Goal: Transaction & Acquisition: Purchase product/service

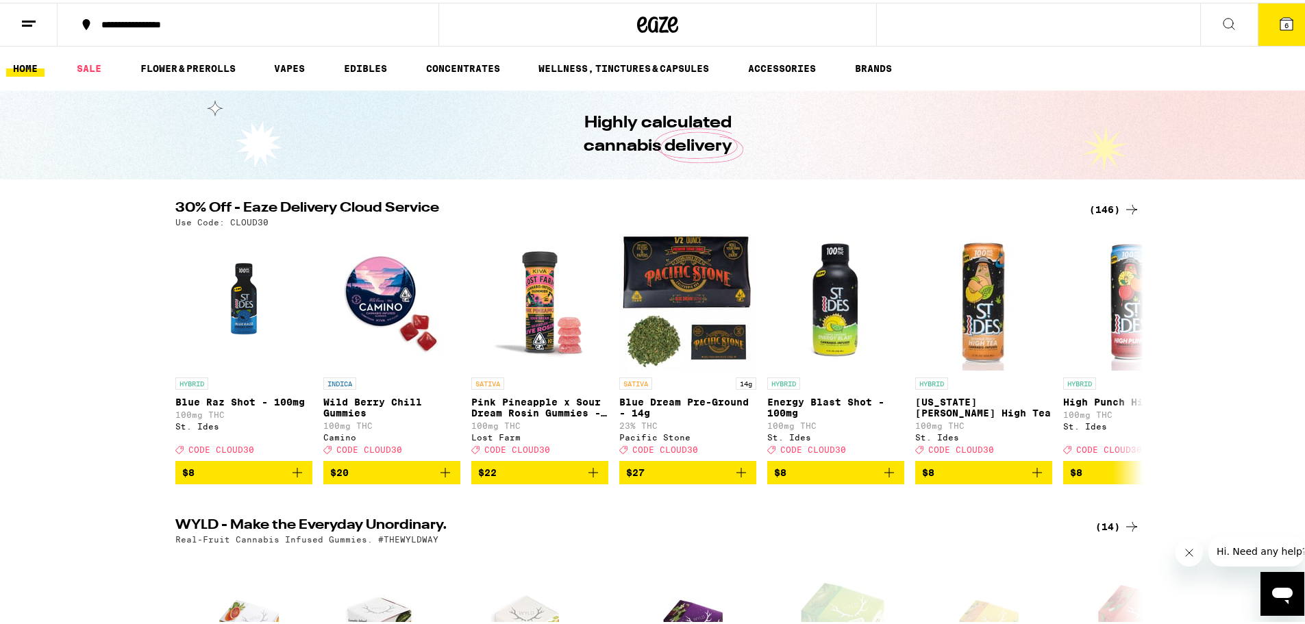
click at [1099, 204] on div "(146)" at bounding box center [1114, 207] width 51 height 16
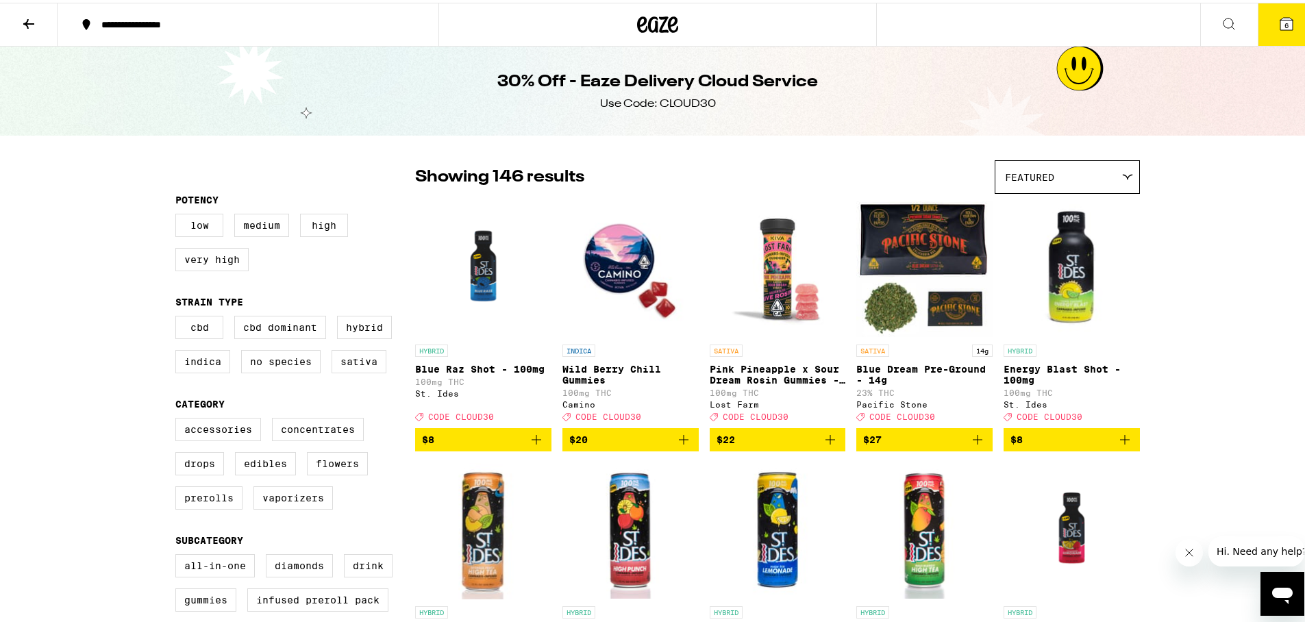
click at [1047, 177] on span "Featured" at bounding box center [1029, 174] width 49 height 11
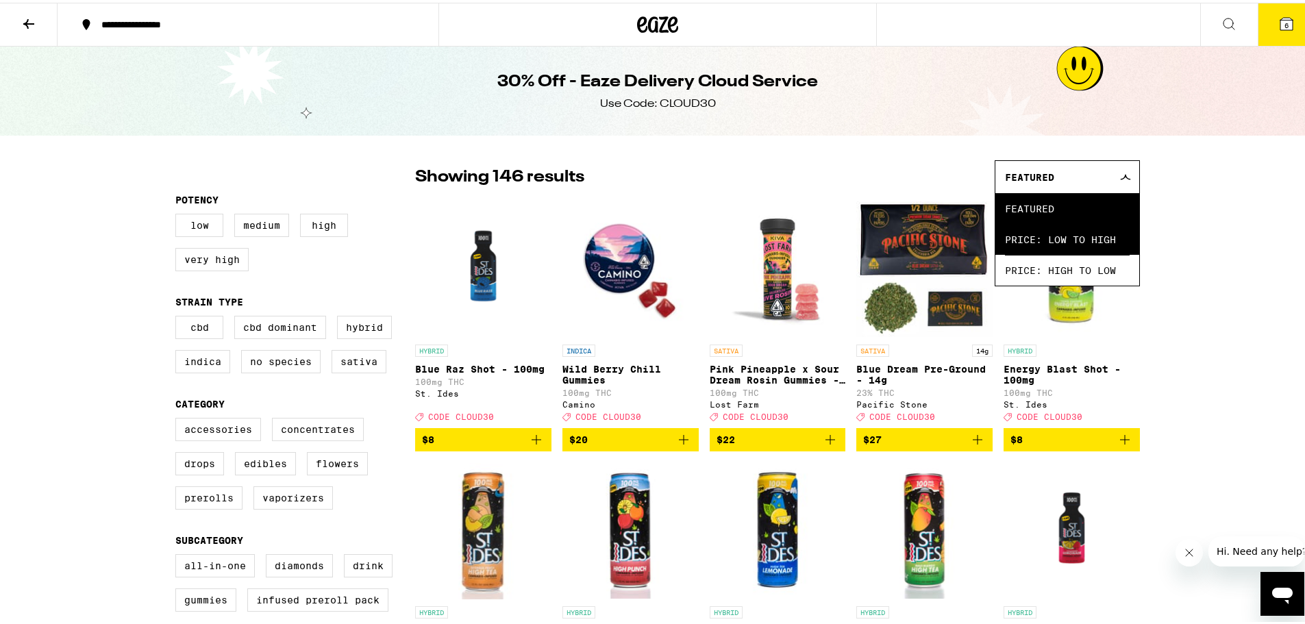
click at [1088, 235] on span "Price: Low to High" at bounding box center [1067, 236] width 125 height 31
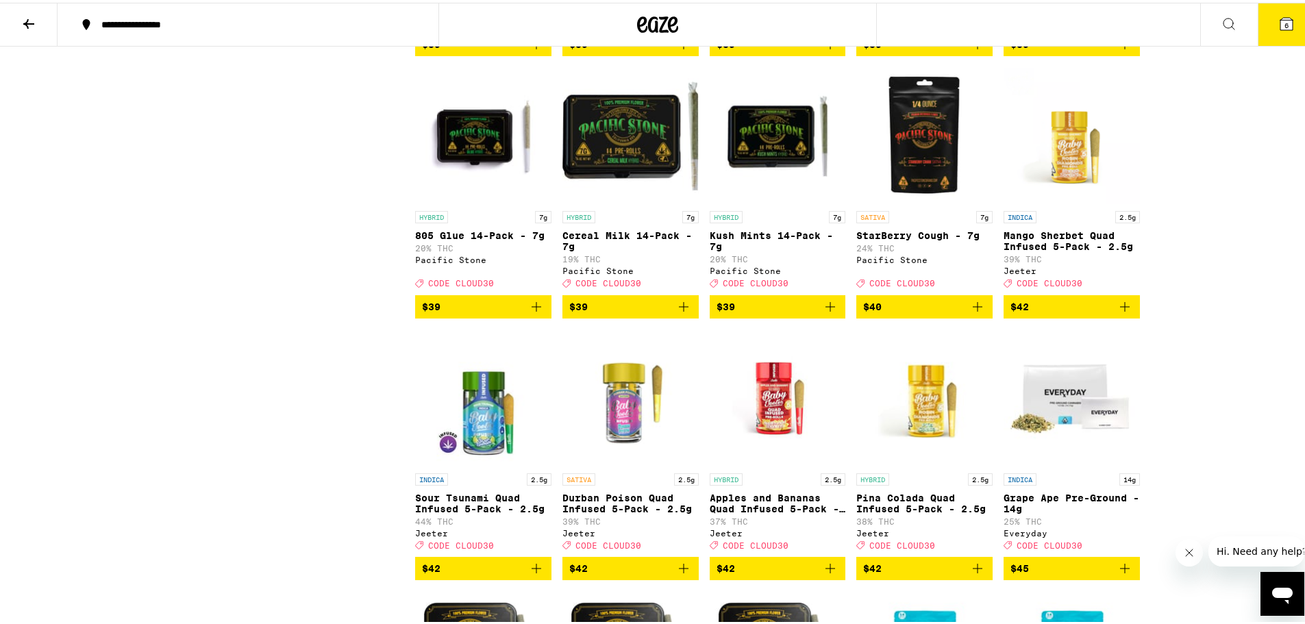
scroll to position [6508, 0]
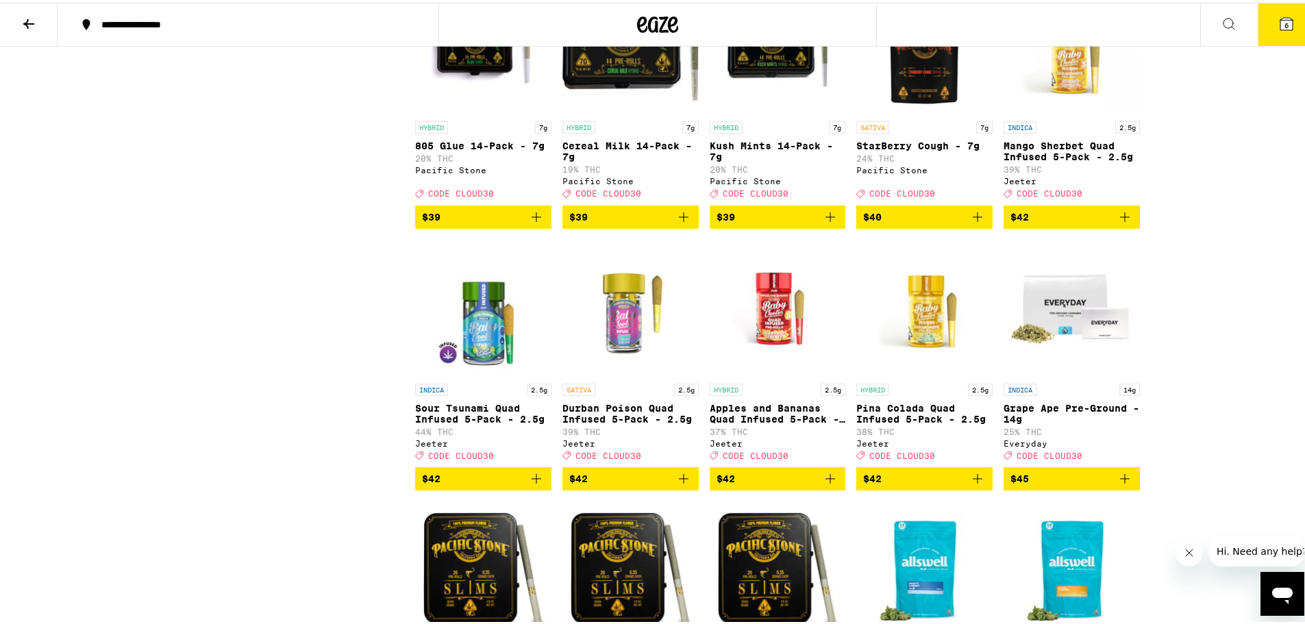
drag, startPoint x: 973, startPoint y: 443, endPoint x: 969, endPoint y: 356, distance: 87.8
click at [973, 223] on icon "Add to bag" at bounding box center [977, 214] width 16 height 16
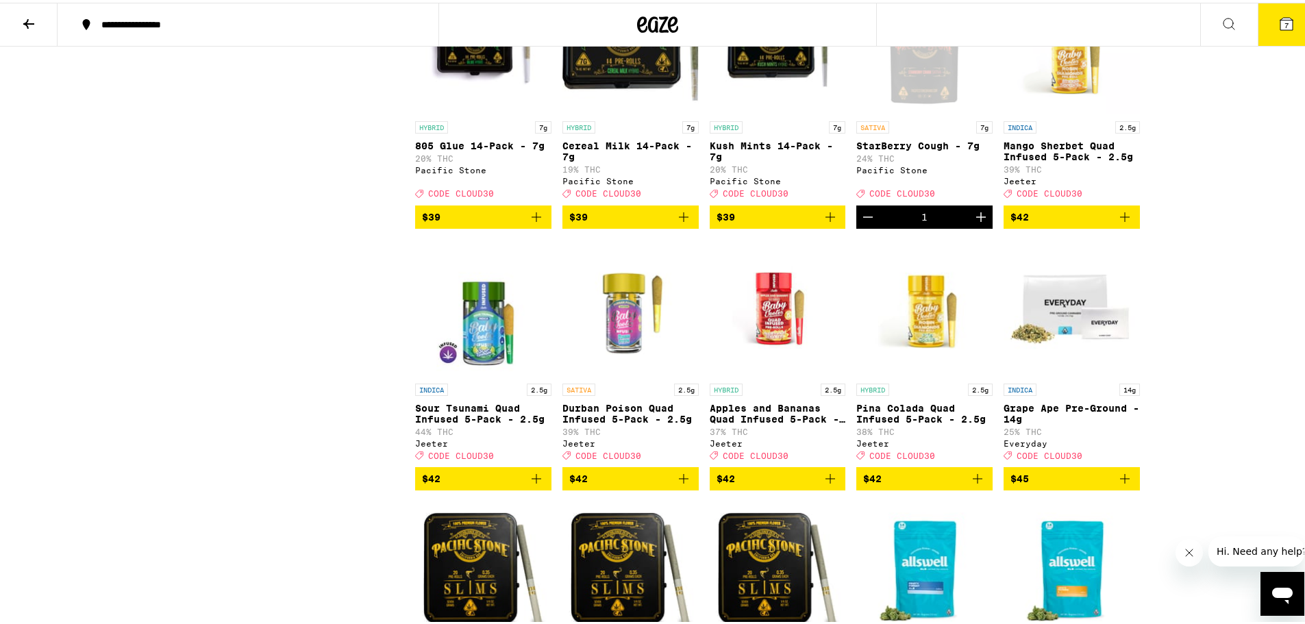
click at [867, 223] on icon "Decrement" at bounding box center [868, 214] width 16 height 16
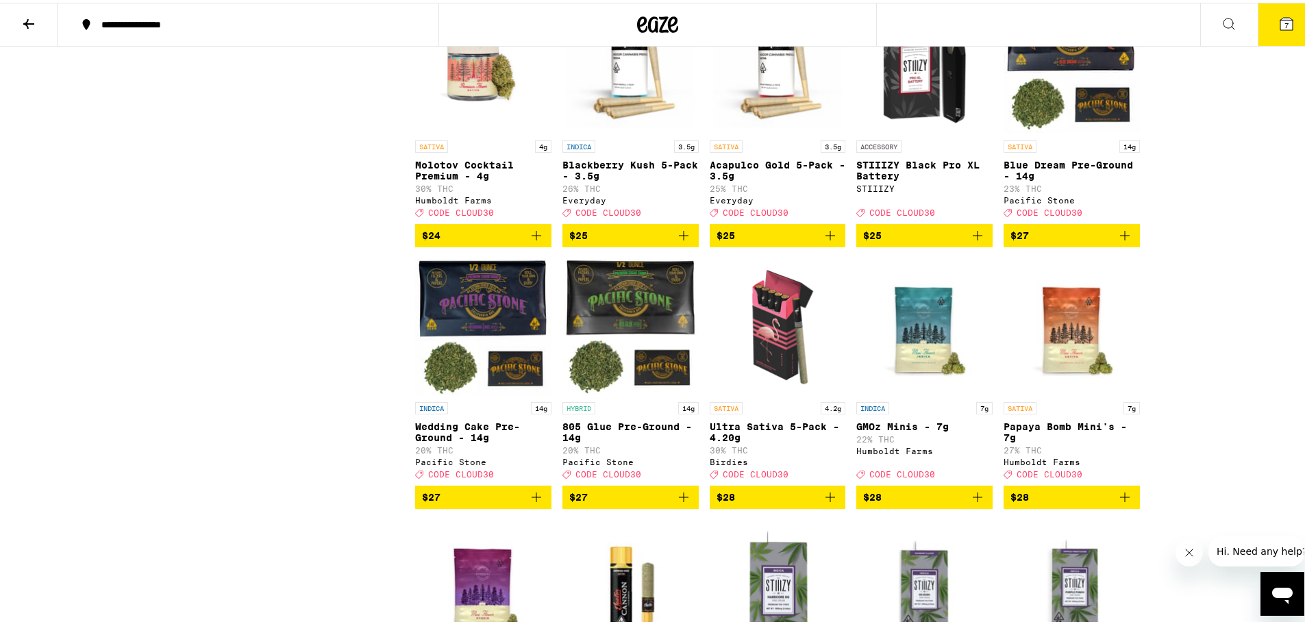
scroll to position [3014, 0]
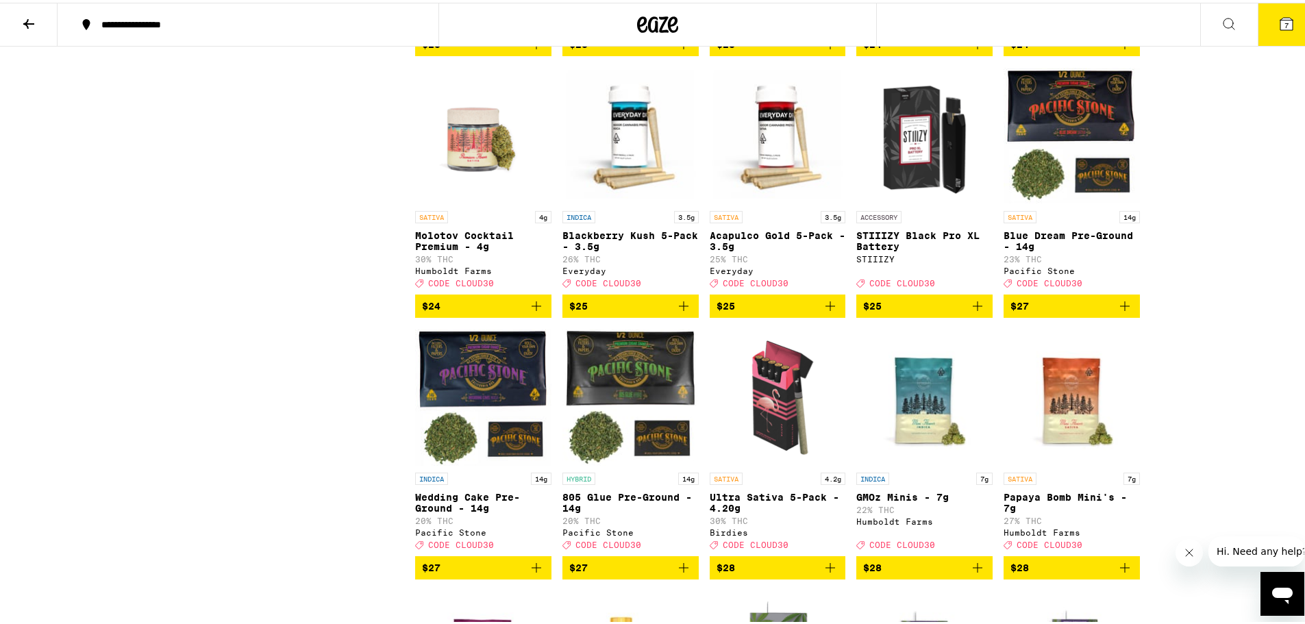
click at [1125, 312] on icon "Add to bag" at bounding box center [1125, 303] width 16 height 16
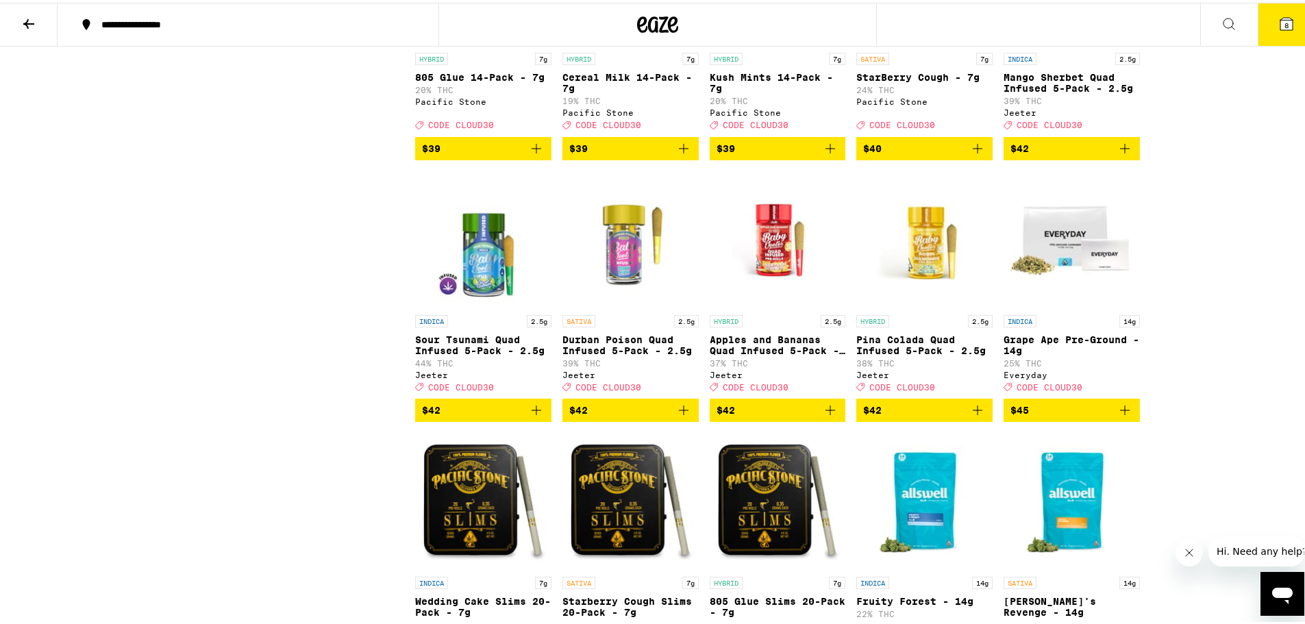
click at [972, 158] on button "$40" at bounding box center [924, 145] width 136 height 23
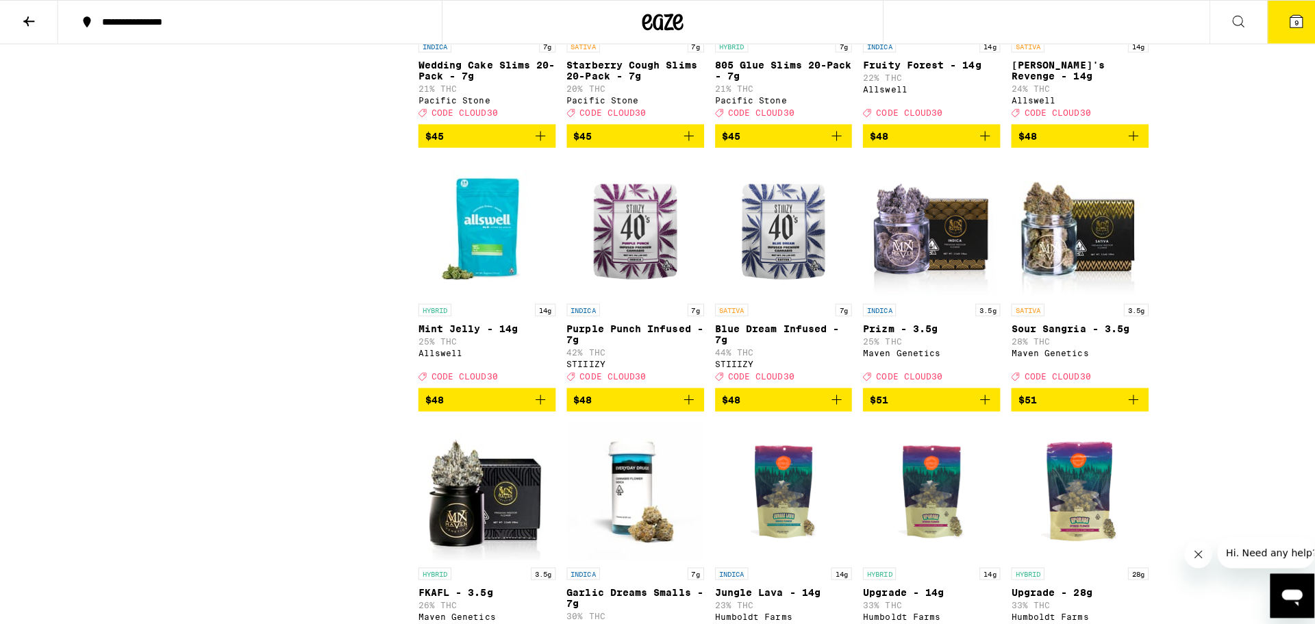
scroll to position [7330, 0]
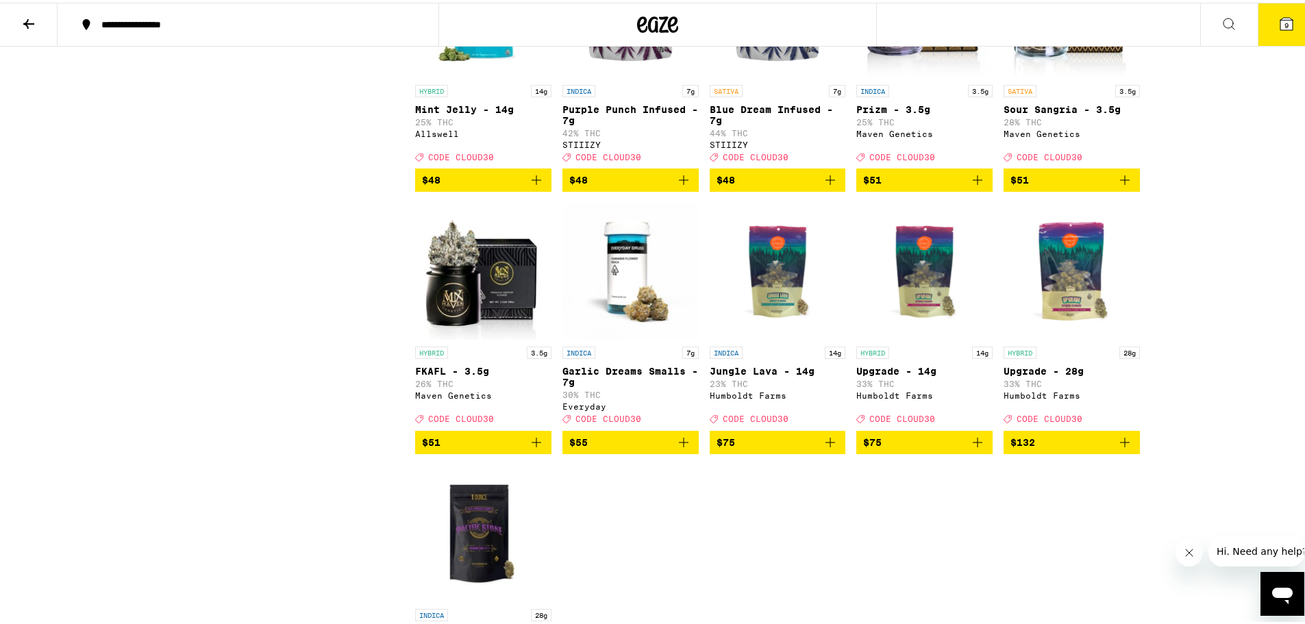
click at [824, 189] on button "$48" at bounding box center [778, 177] width 136 height 23
click at [1265, 36] on button "10" at bounding box center [1287, 22] width 58 height 42
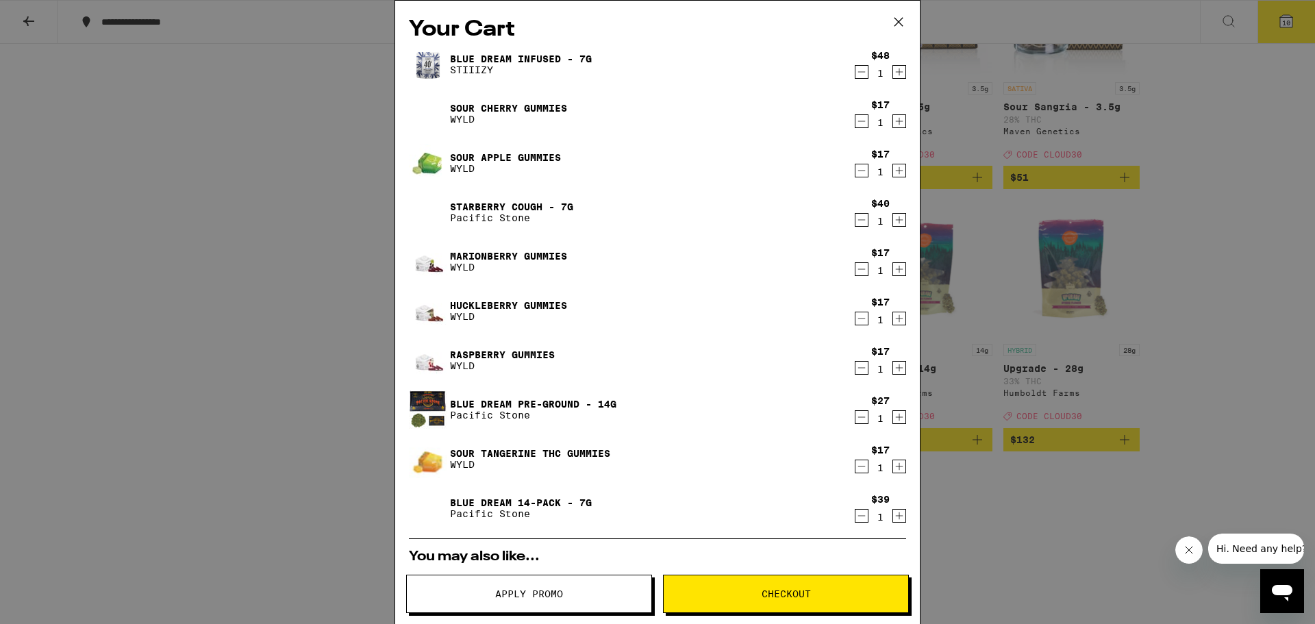
click at [856, 123] on icon "Decrement" at bounding box center [862, 121] width 12 height 16
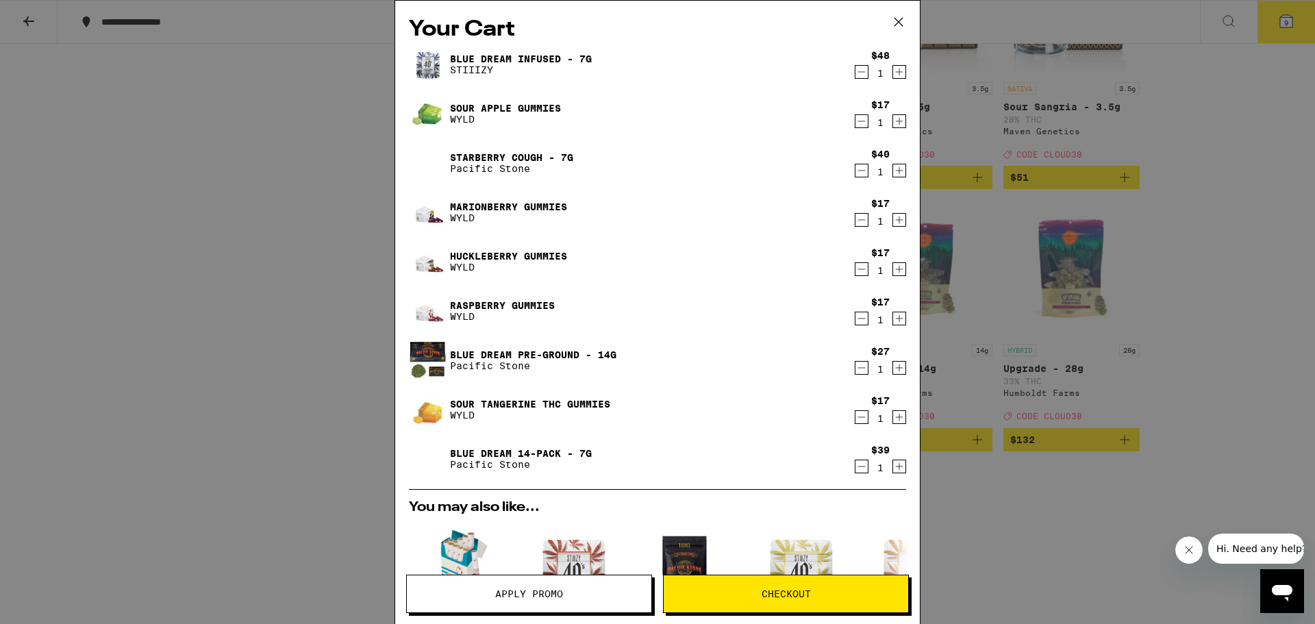
click at [856, 123] on icon "Decrement" at bounding box center [862, 121] width 12 height 16
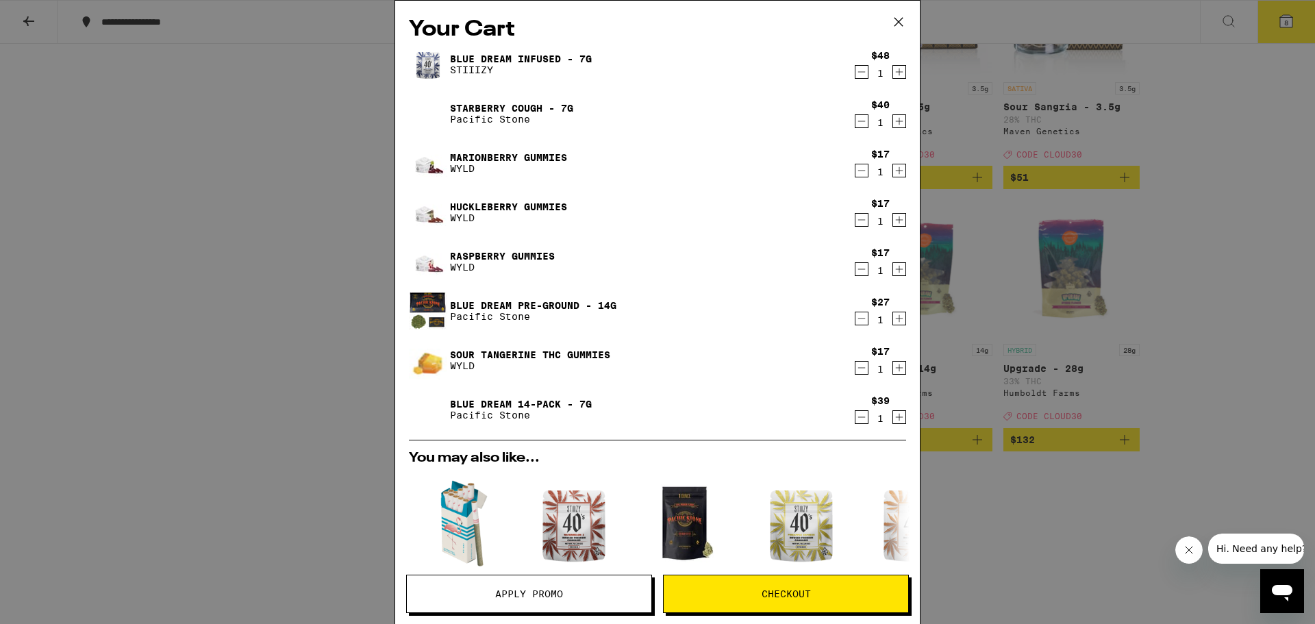
click at [856, 168] on icon "Decrement" at bounding box center [862, 170] width 12 height 16
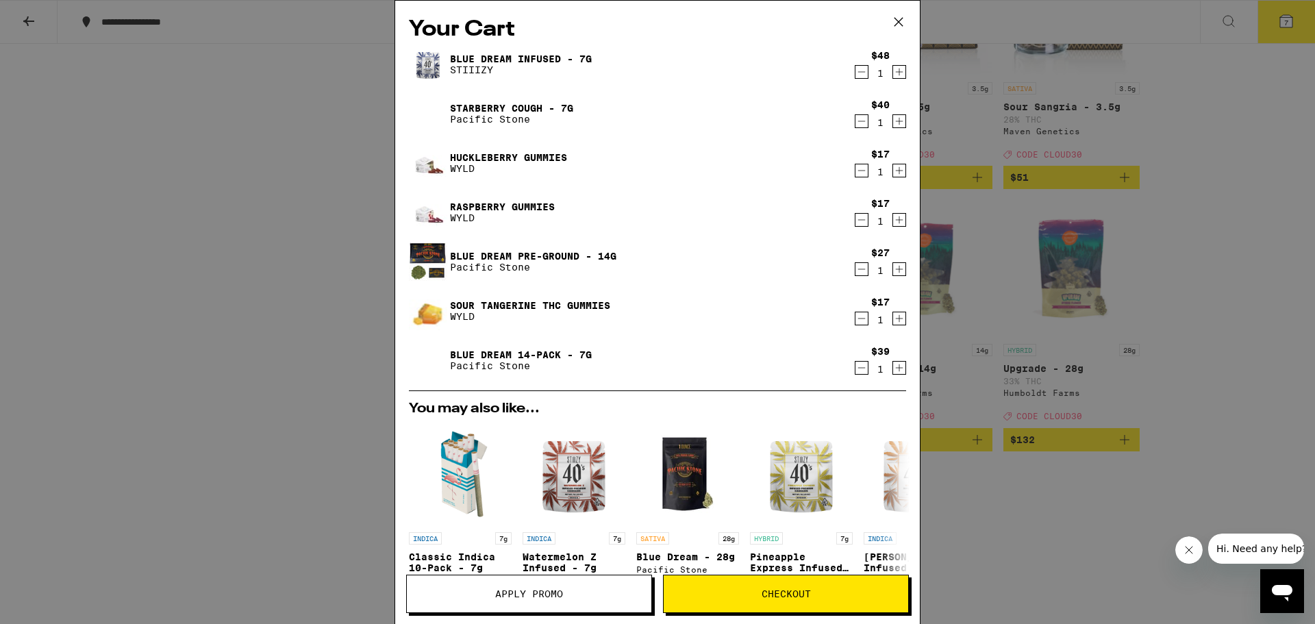
click at [856, 168] on icon "Decrement" at bounding box center [862, 170] width 12 height 16
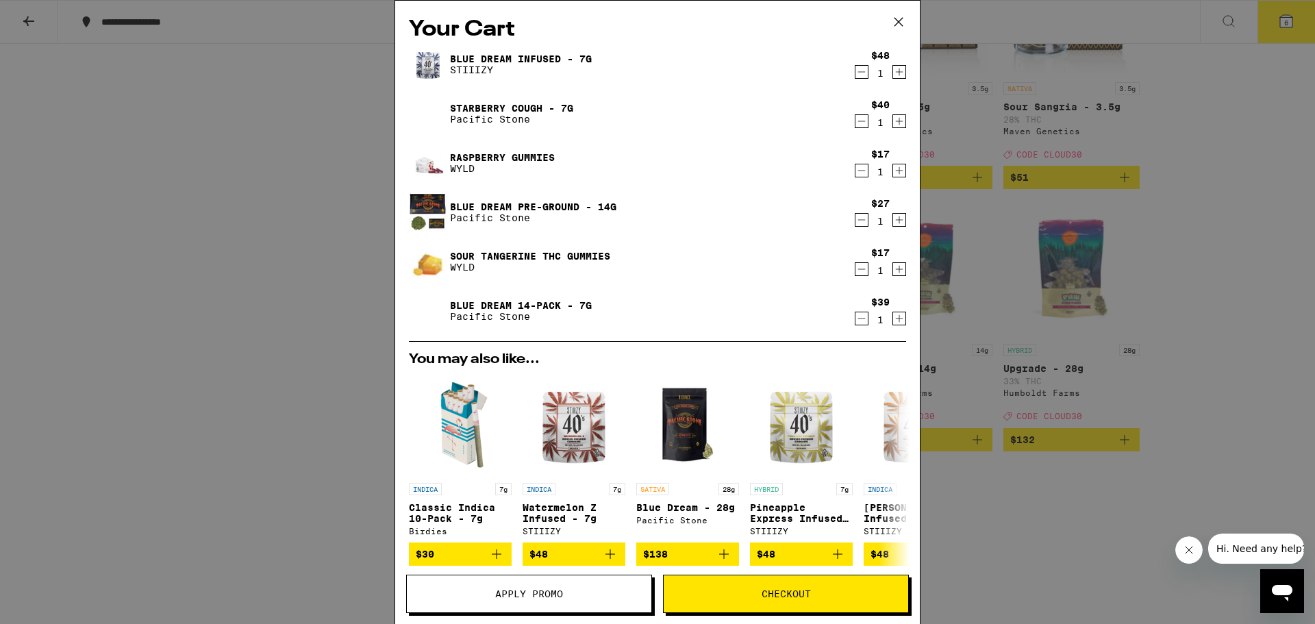
click at [856, 168] on icon "Decrement" at bounding box center [862, 170] width 12 height 16
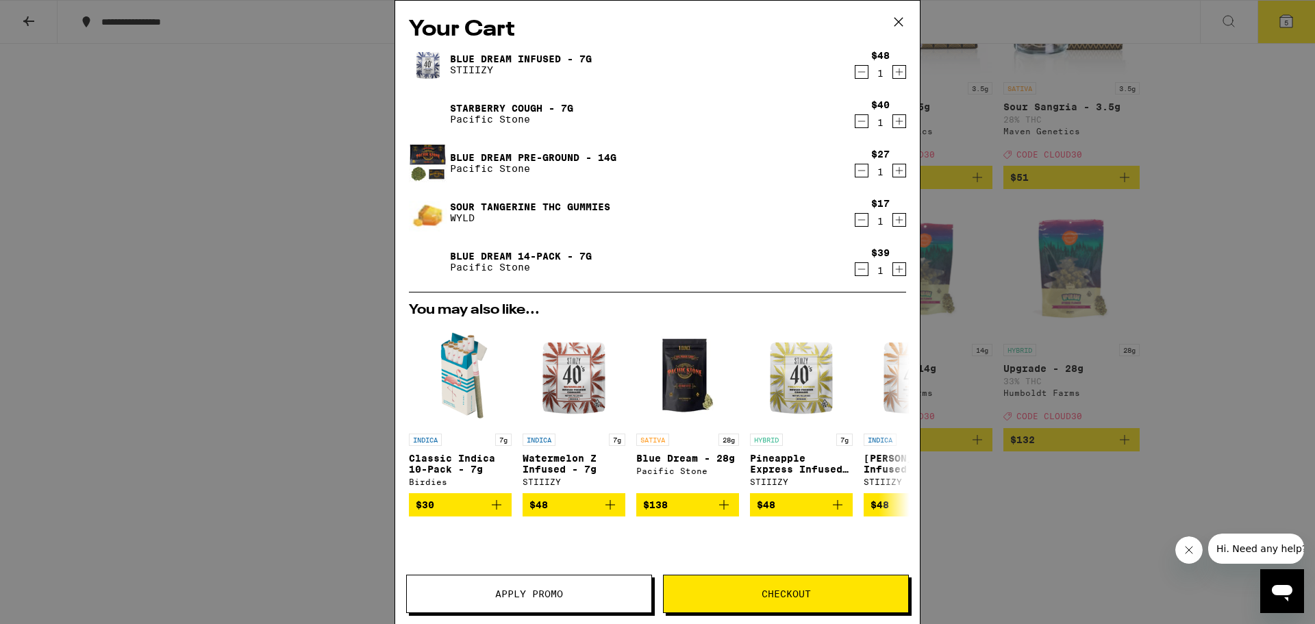
click at [856, 227] on icon "Decrement" at bounding box center [862, 220] width 12 height 16
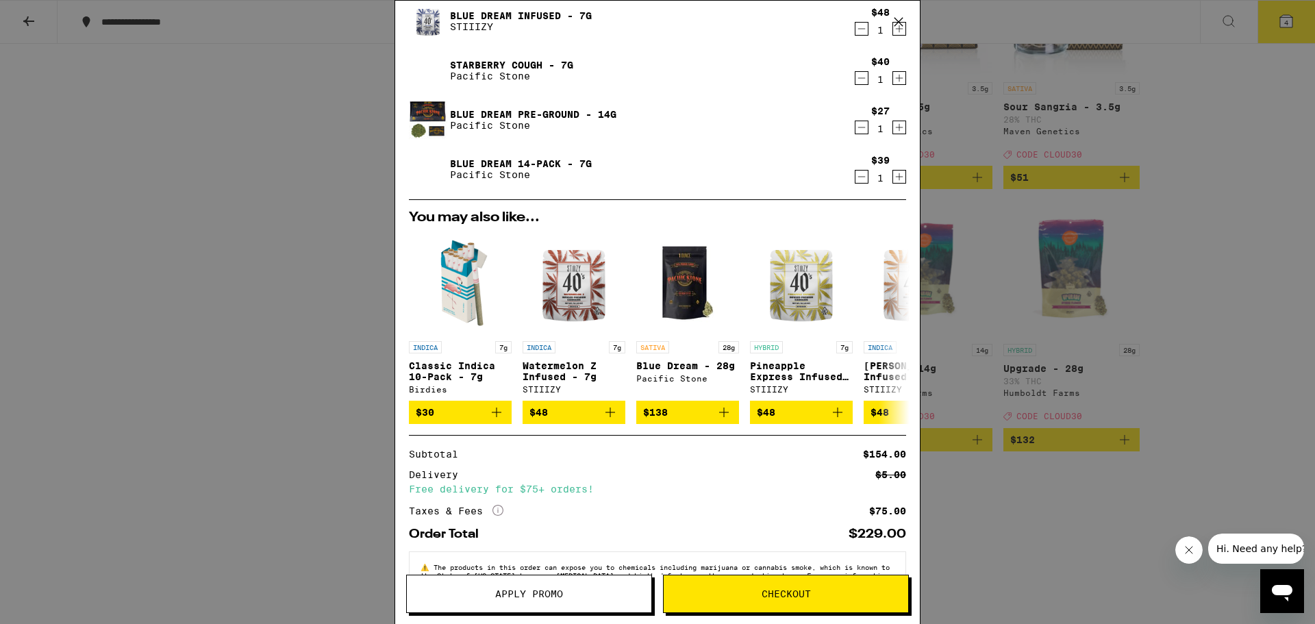
scroll to position [92, 0]
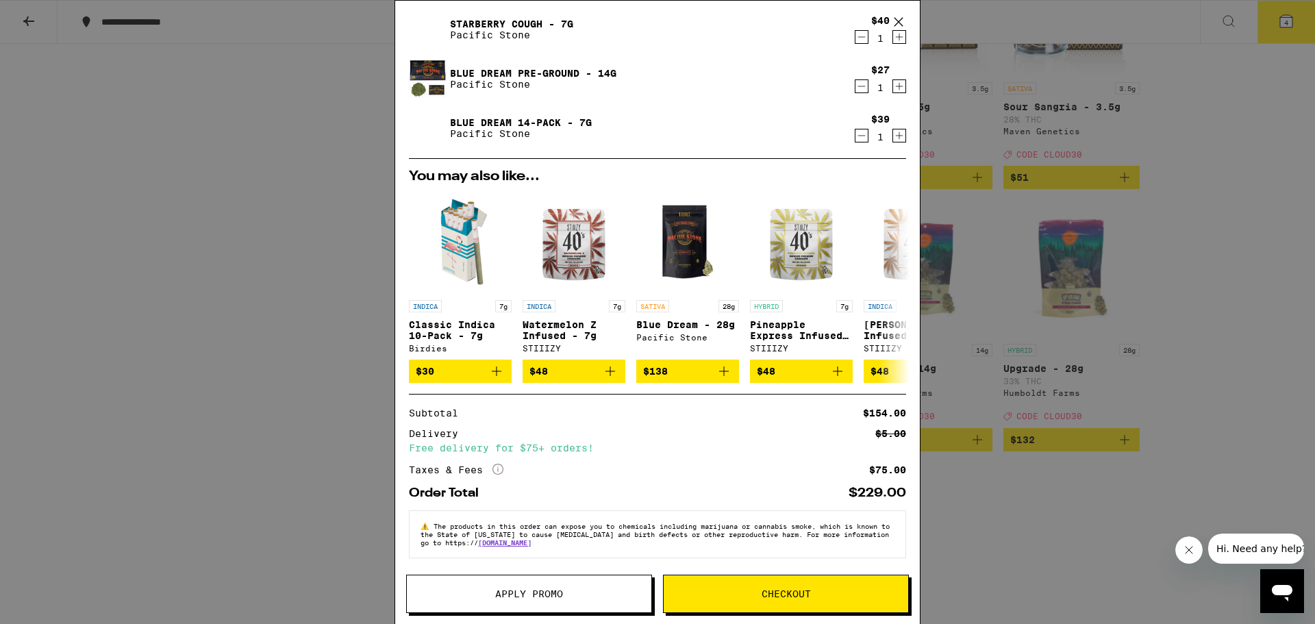
click at [534, 586] on button "Apply Promo" at bounding box center [529, 594] width 246 height 38
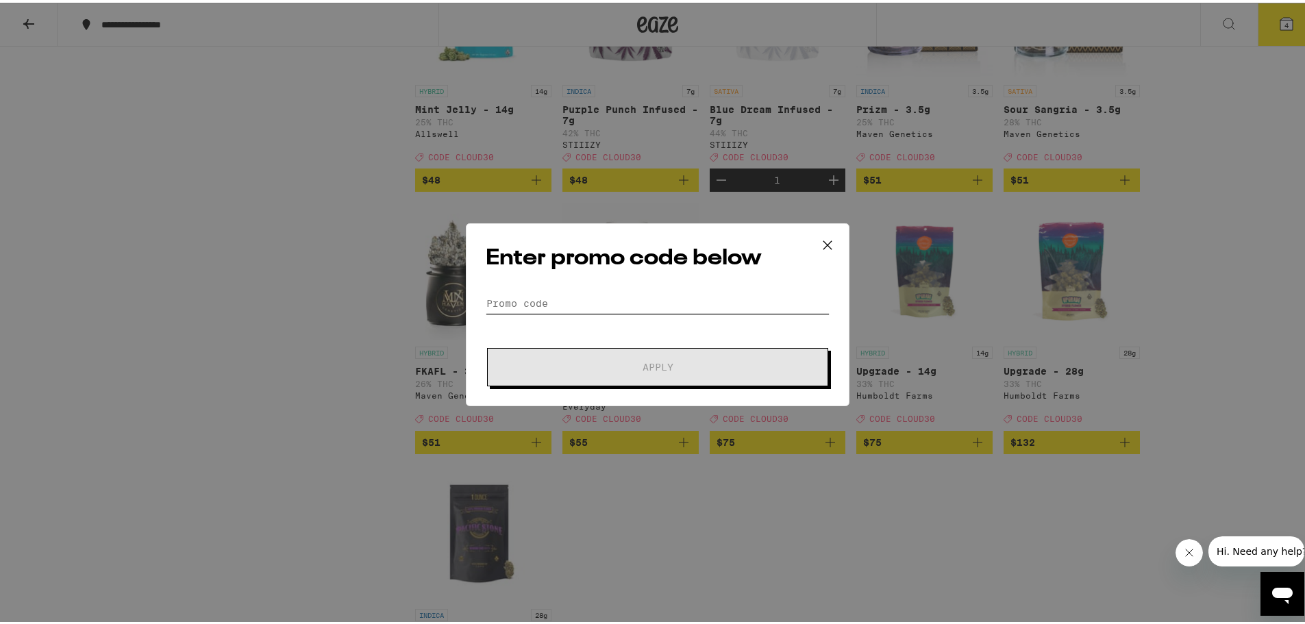
click at [617, 295] on input "Promo Code" at bounding box center [658, 300] width 344 height 21
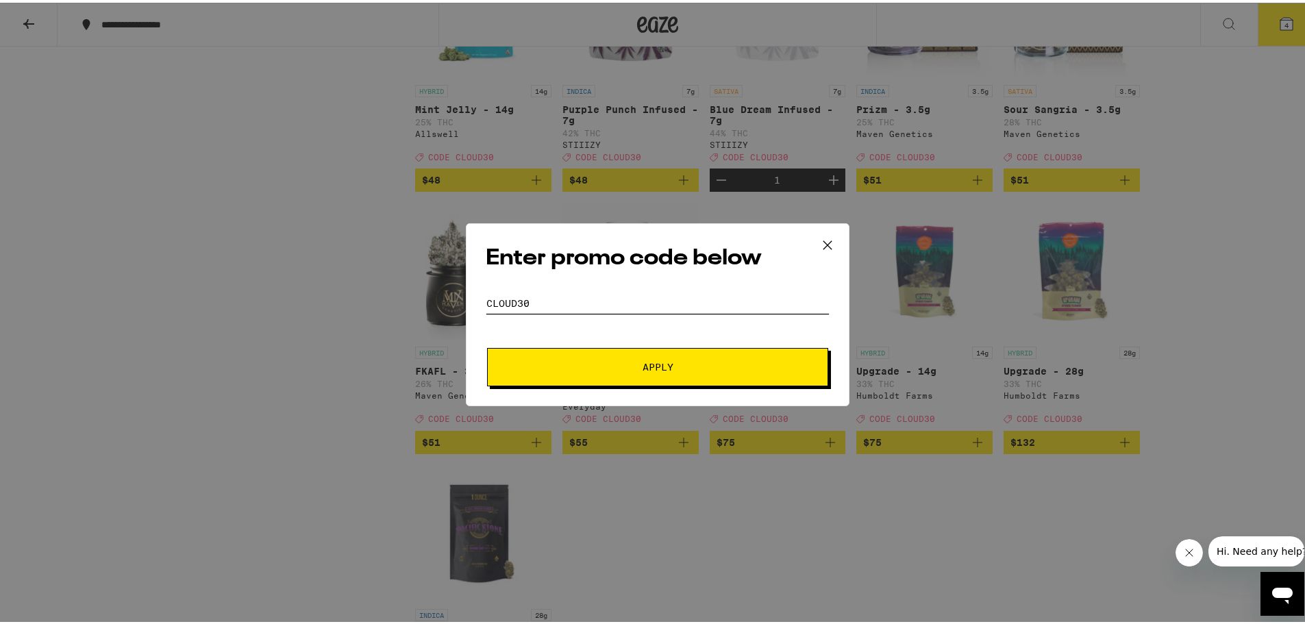
type input "cloud30"
click at [669, 362] on span "Apply" at bounding box center [657, 365] width 247 height 10
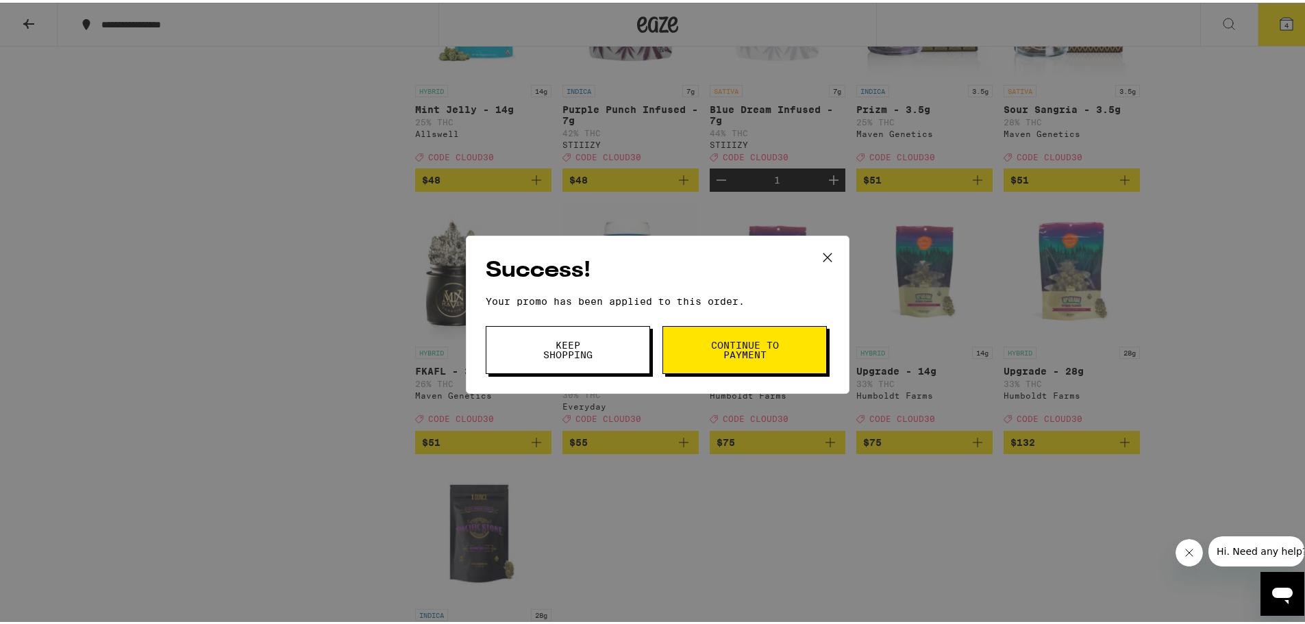
click at [583, 353] on span "Keep Shopping" at bounding box center [568, 347] width 70 height 19
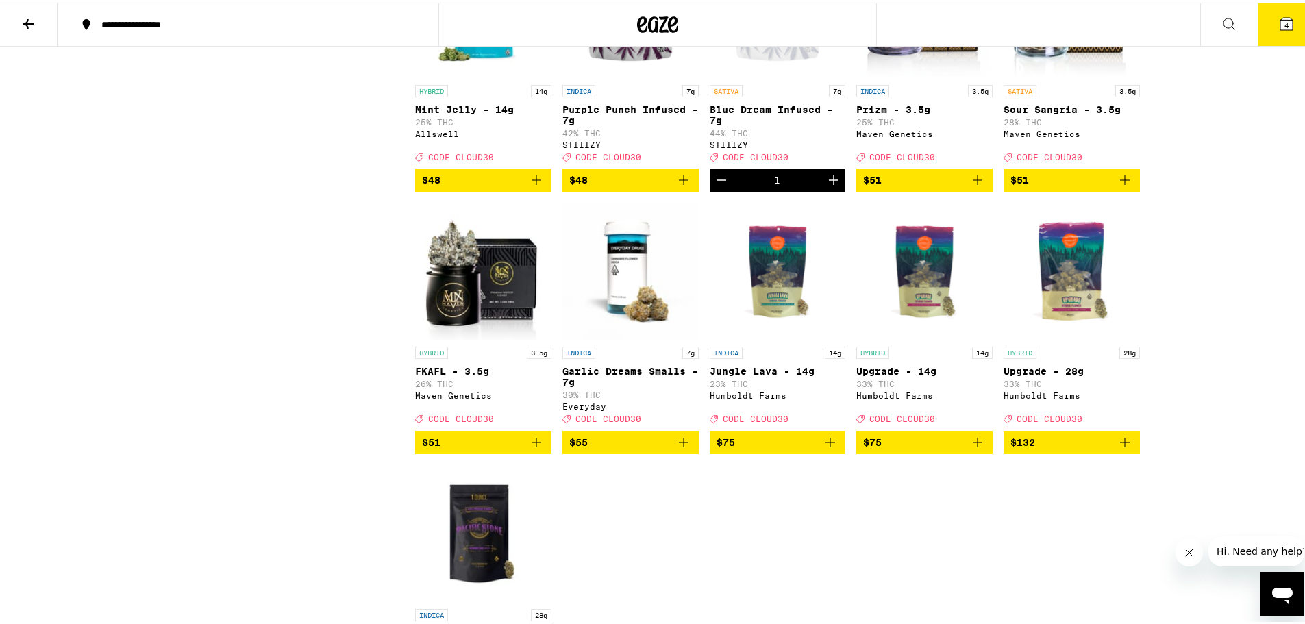
click at [1278, 25] on icon at bounding box center [1286, 21] width 16 height 16
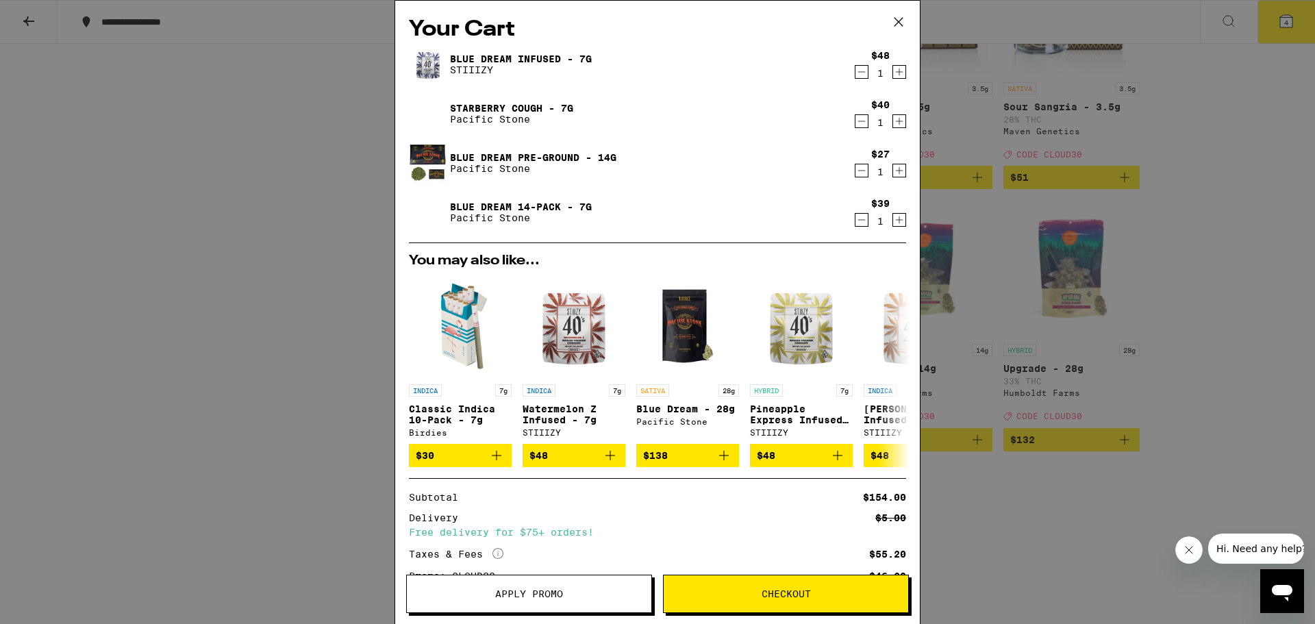
click at [856, 71] on icon "Decrement" at bounding box center [862, 72] width 12 height 16
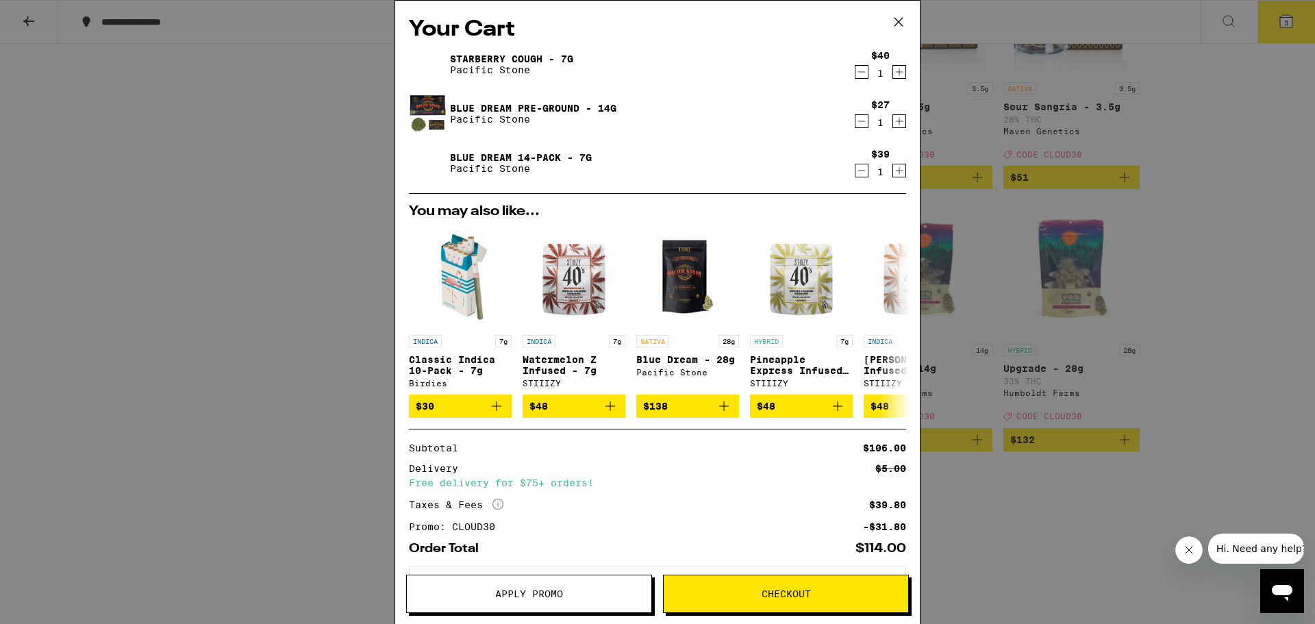
click at [856, 119] on icon "Decrement" at bounding box center [862, 121] width 12 height 16
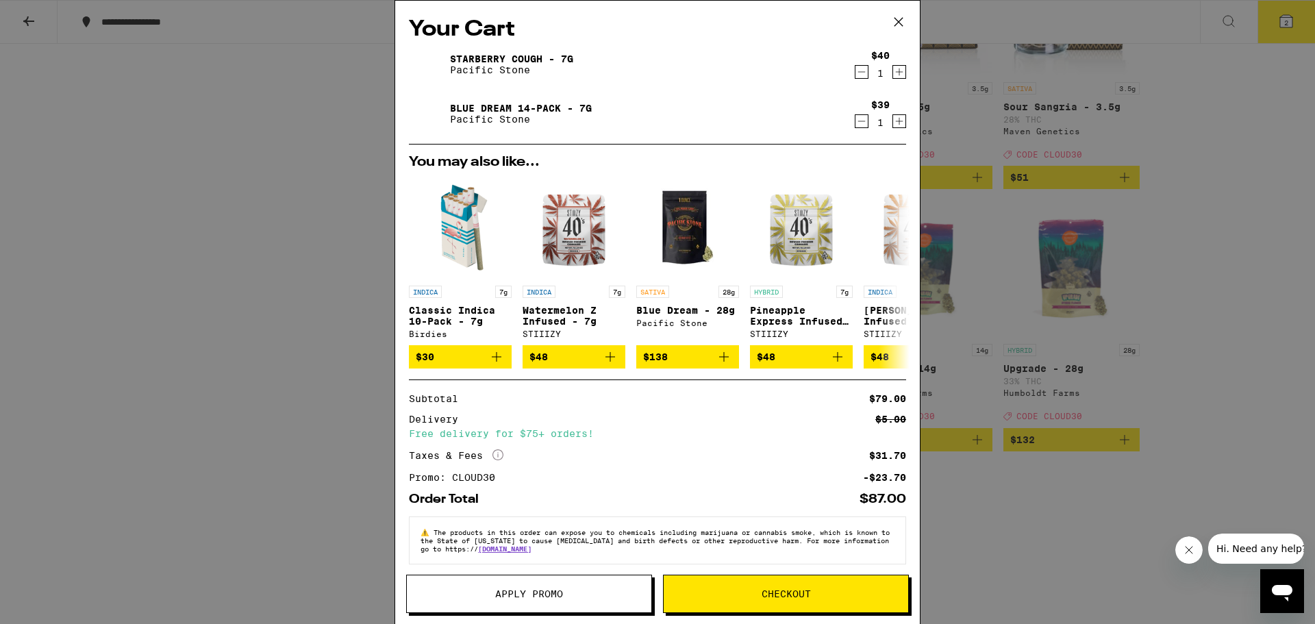
click at [1232, 285] on div "Your Cart StarBerry Cough - 7g Pacific Stone $40 1 Blue Dream 14-Pack - 7g Paci…" at bounding box center [657, 312] width 1315 height 624
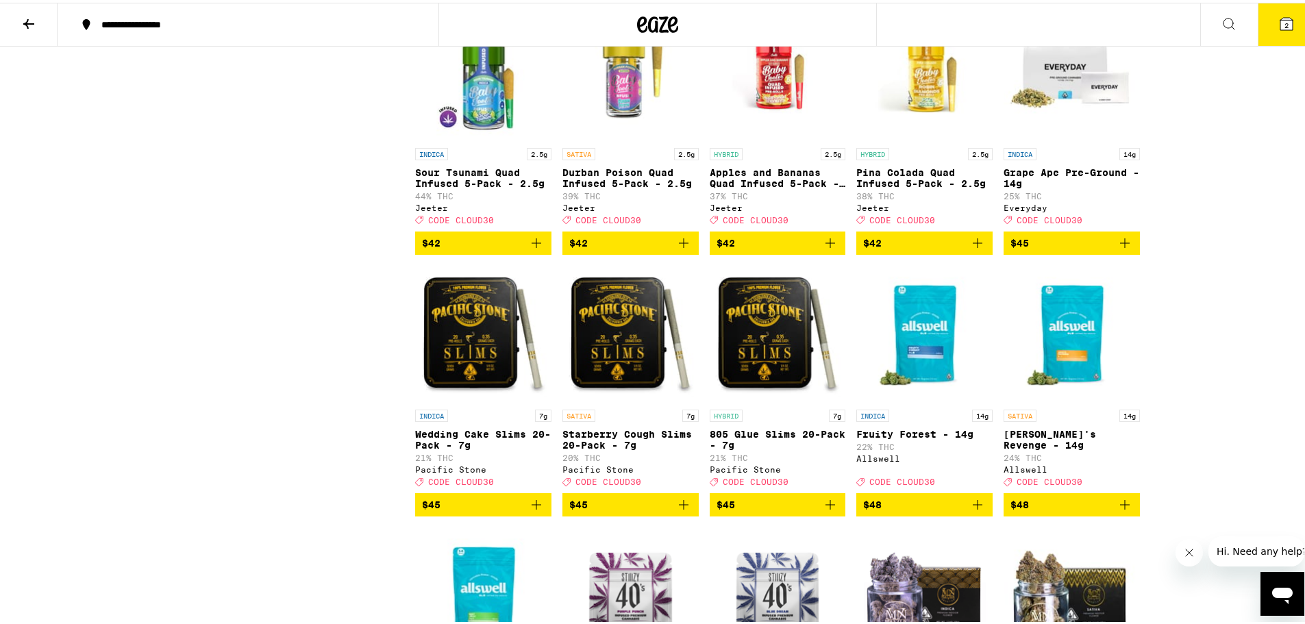
scroll to position [6508, 0]
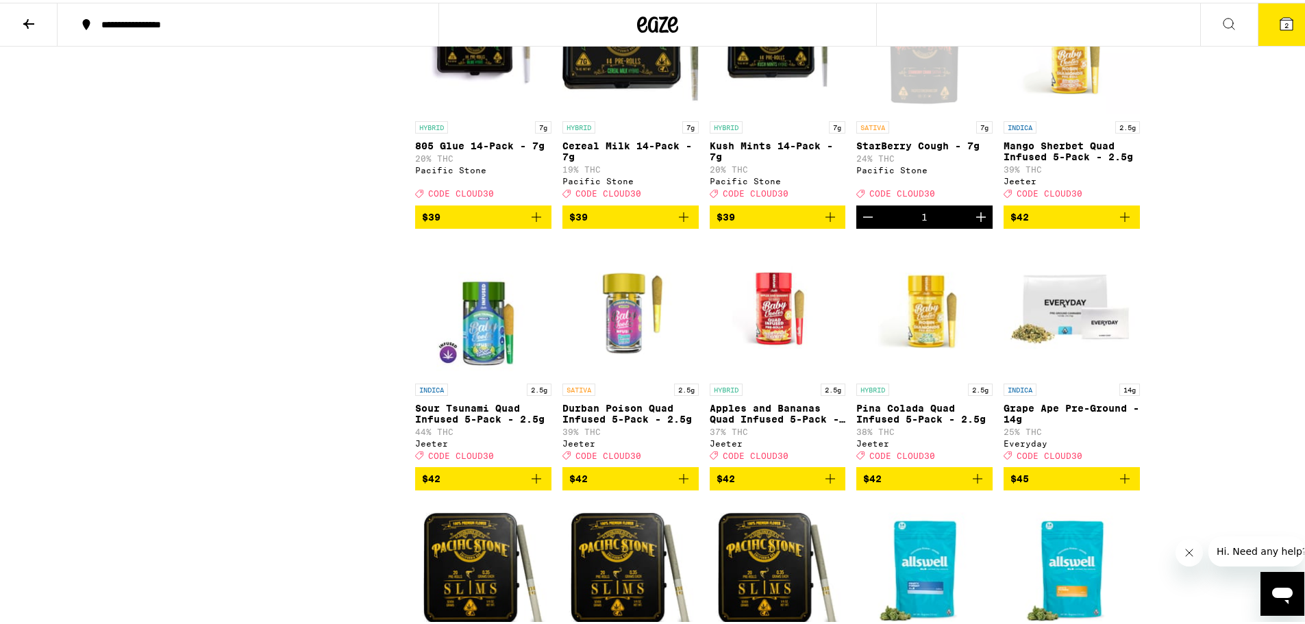
click at [1280, 23] on icon at bounding box center [1286, 21] width 12 height 12
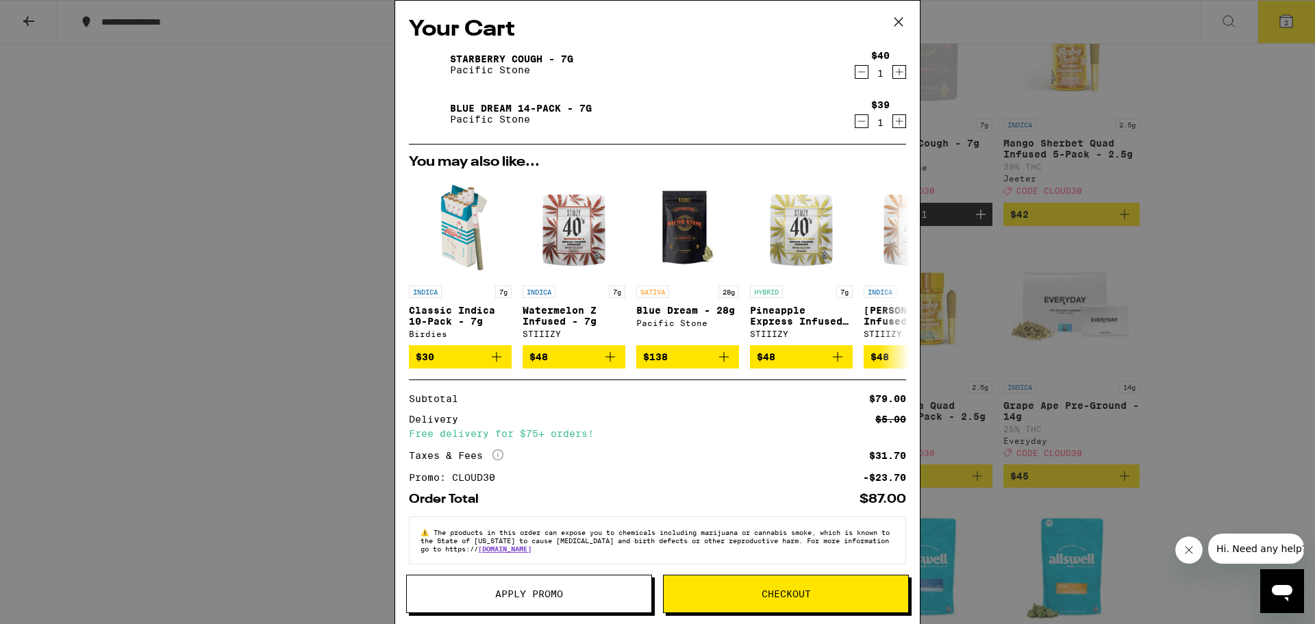
click at [895, 16] on icon at bounding box center [898, 22] width 21 height 21
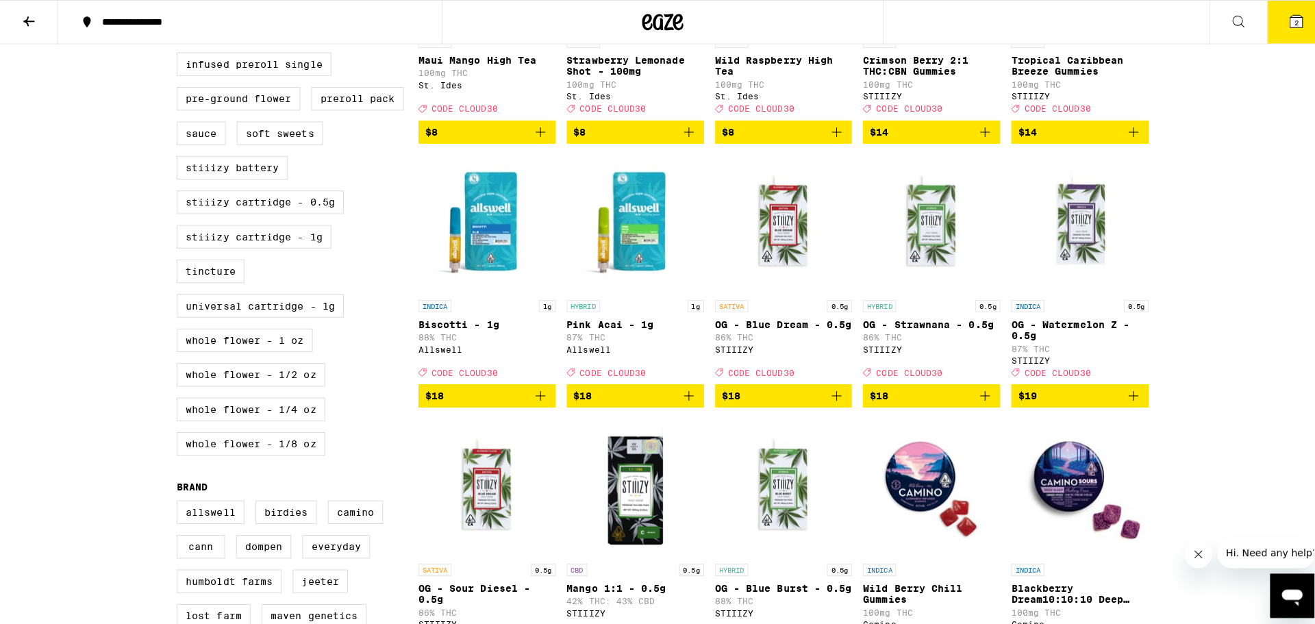
scroll to position [754, 0]
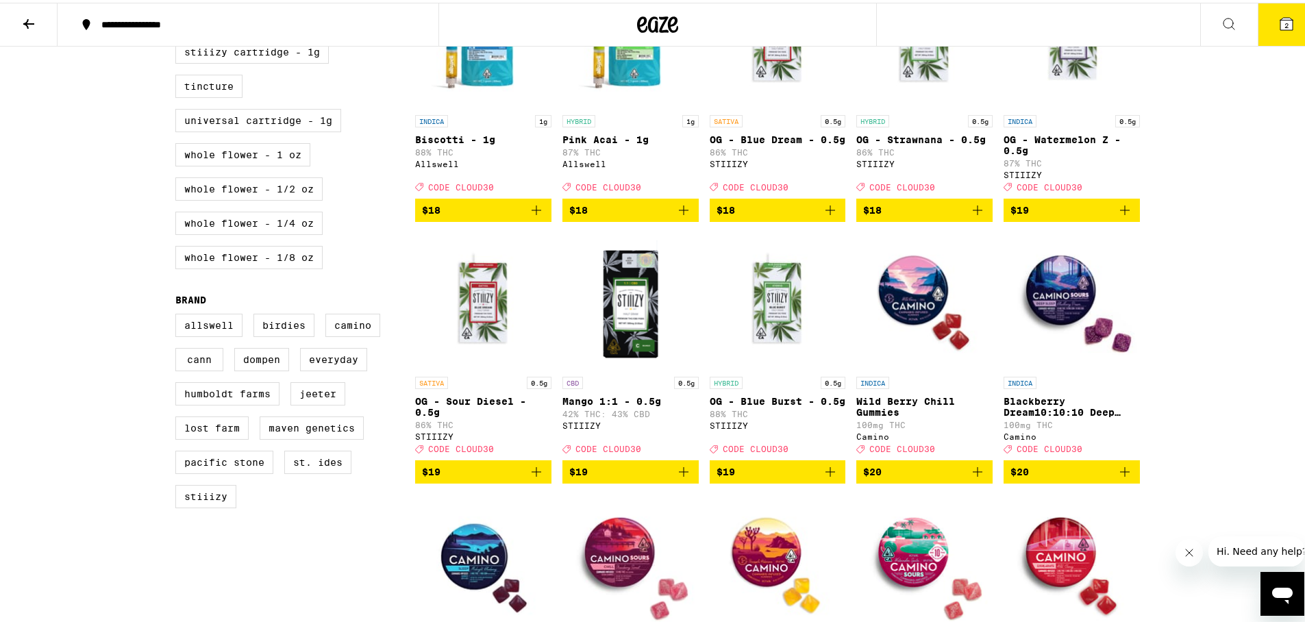
click at [1278, 30] on button "2" at bounding box center [1287, 22] width 58 height 42
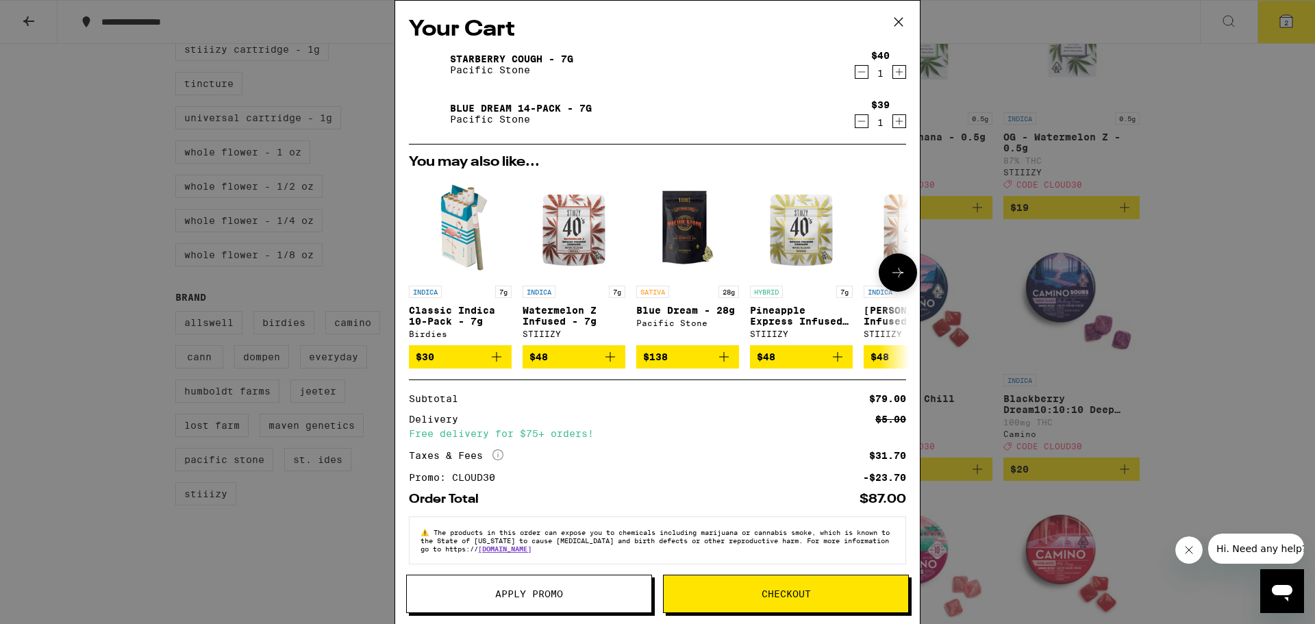
click at [890, 277] on icon at bounding box center [898, 272] width 16 height 16
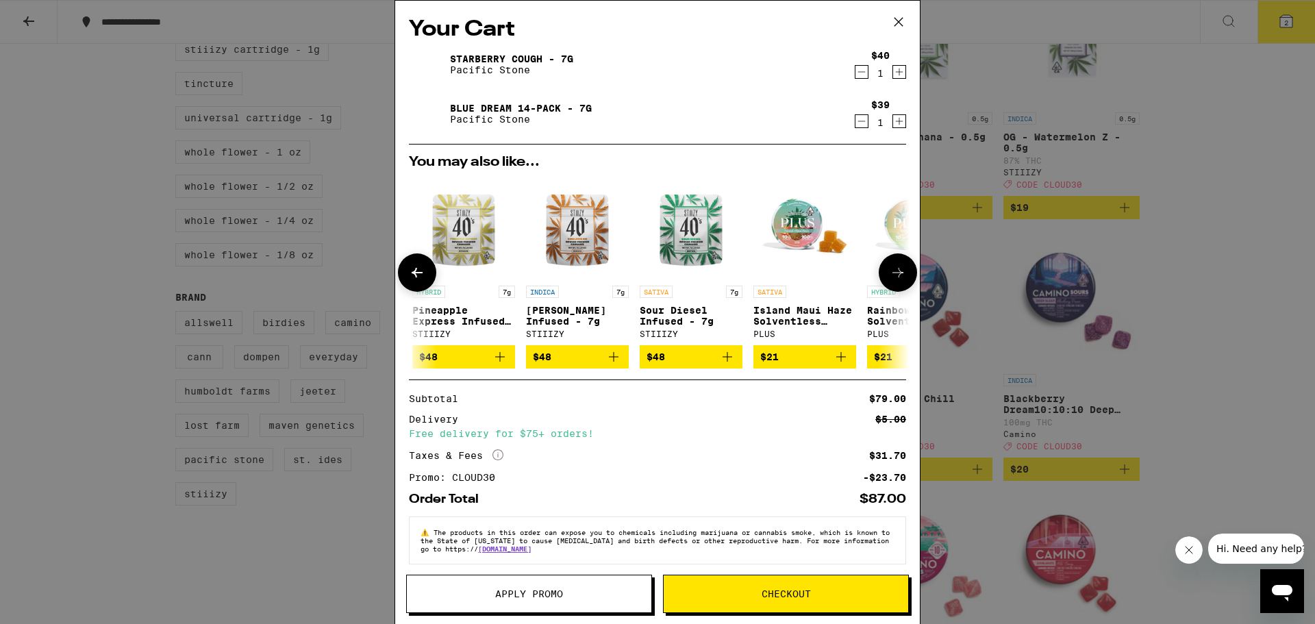
click at [413, 273] on icon at bounding box center [417, 272] width 16 height 16
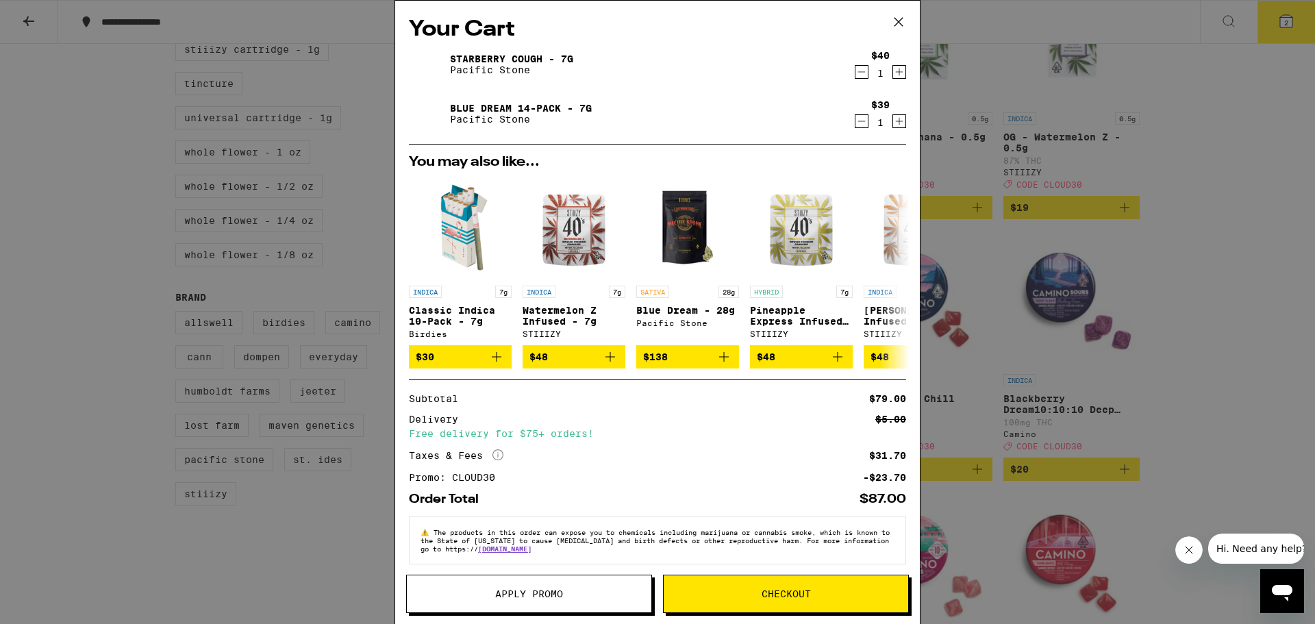
click at [1263, 275] on div "Your Cart StarBerry Cough - 7g Pacific Stone $40 1 Blue Dream 14-Pack - 7g Paci…" at bounding box center [657, 312] width 1315 height 624
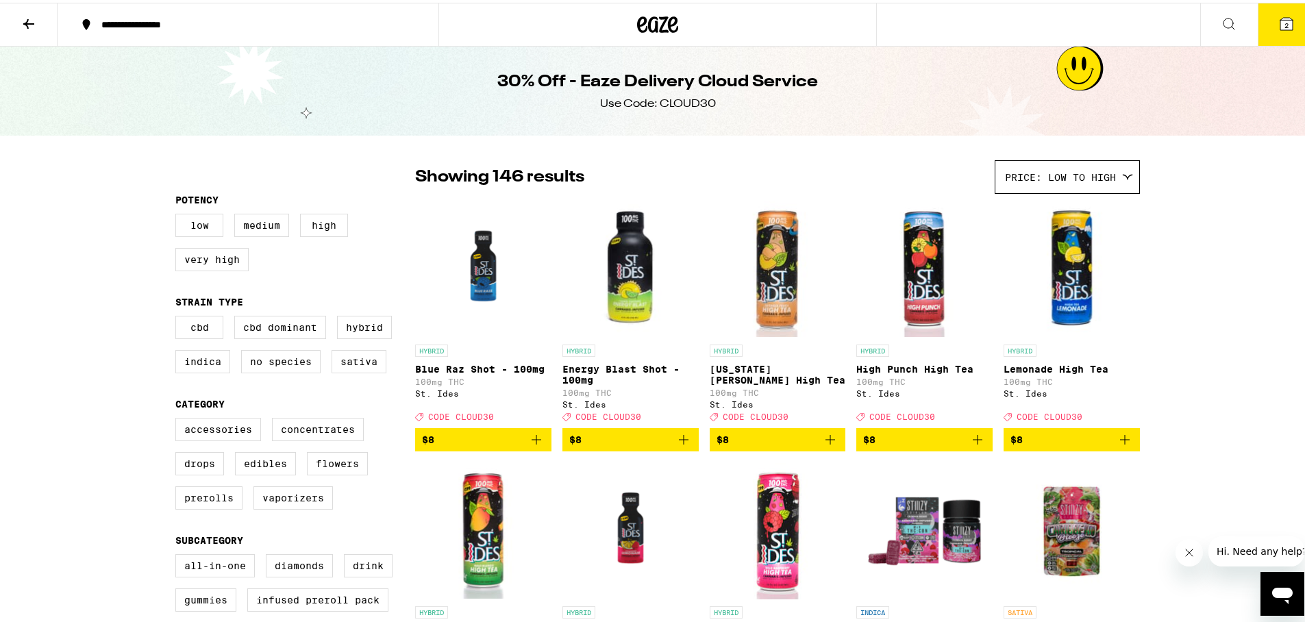
drag, startPoint x: 214, startPoint y: 391, endPoint x: 253, endPoint y: 173, distance: 222.0
click at [198, 507] on label "Prerolls" at bounding box center [208, 495] width 67 height 23
click at [179, 418] on input "Prerolls" at bounding box center [178, 417] width 1 height 1
checkbox input "true"
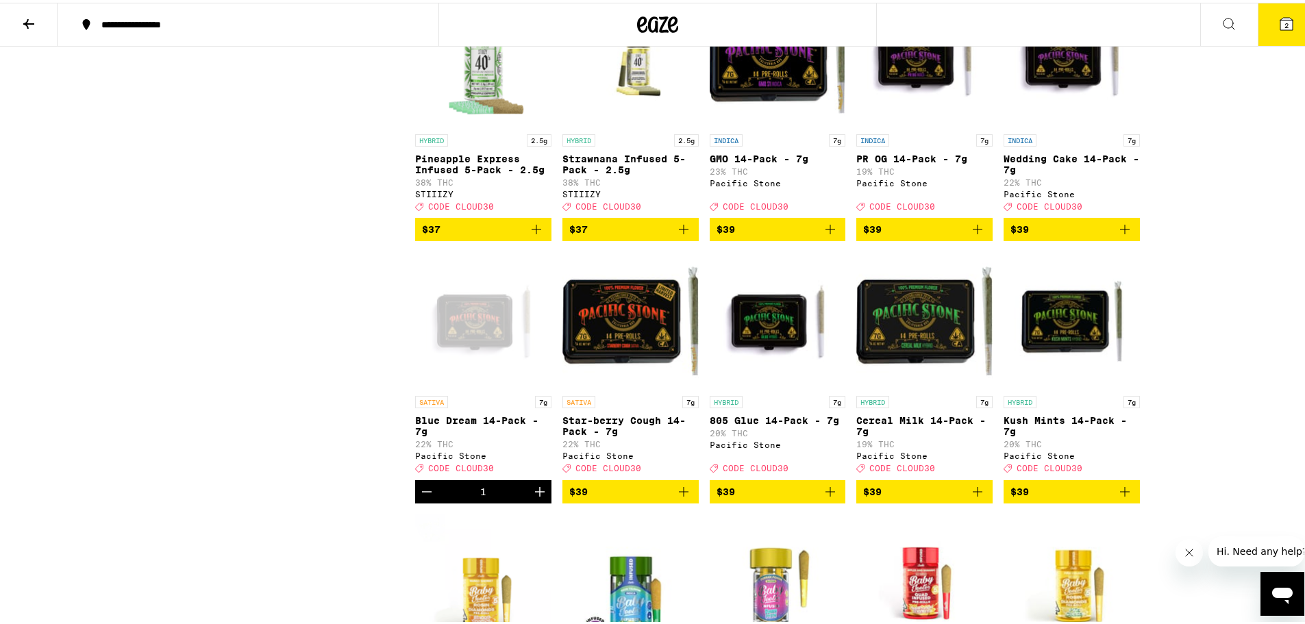
scroll to position [1233, 0]
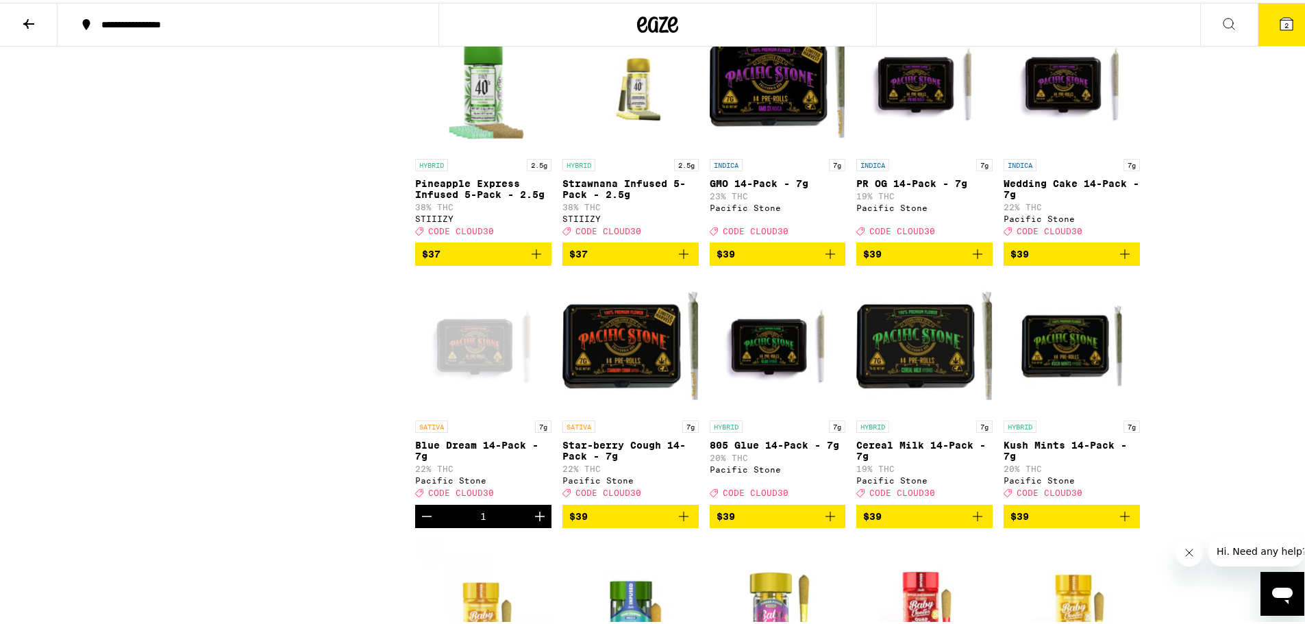
click at [824, 522] on icon "Add to bag" at bounding box center [830, 514] width 16 height 16
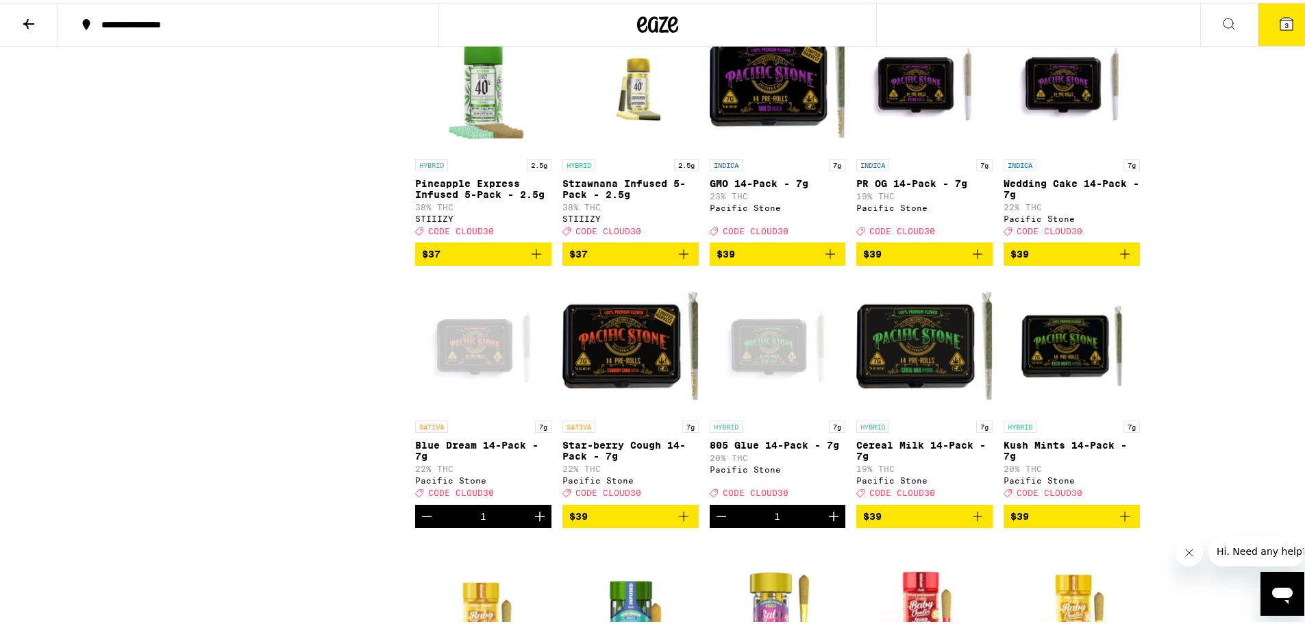
click at [1284, 18] on span "3" at bounding box center [1286, 22] width 4 height 8
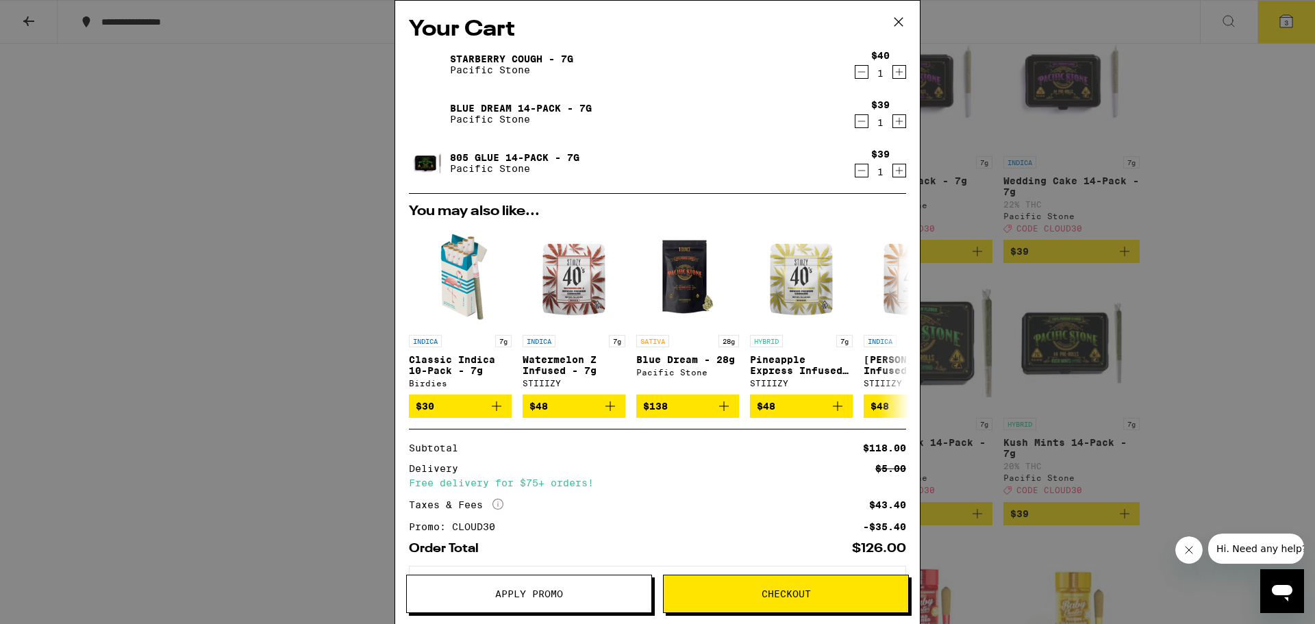
click at [856, 73] on icon "Decrement" at bounding box center [862, 72] width 12 height 16
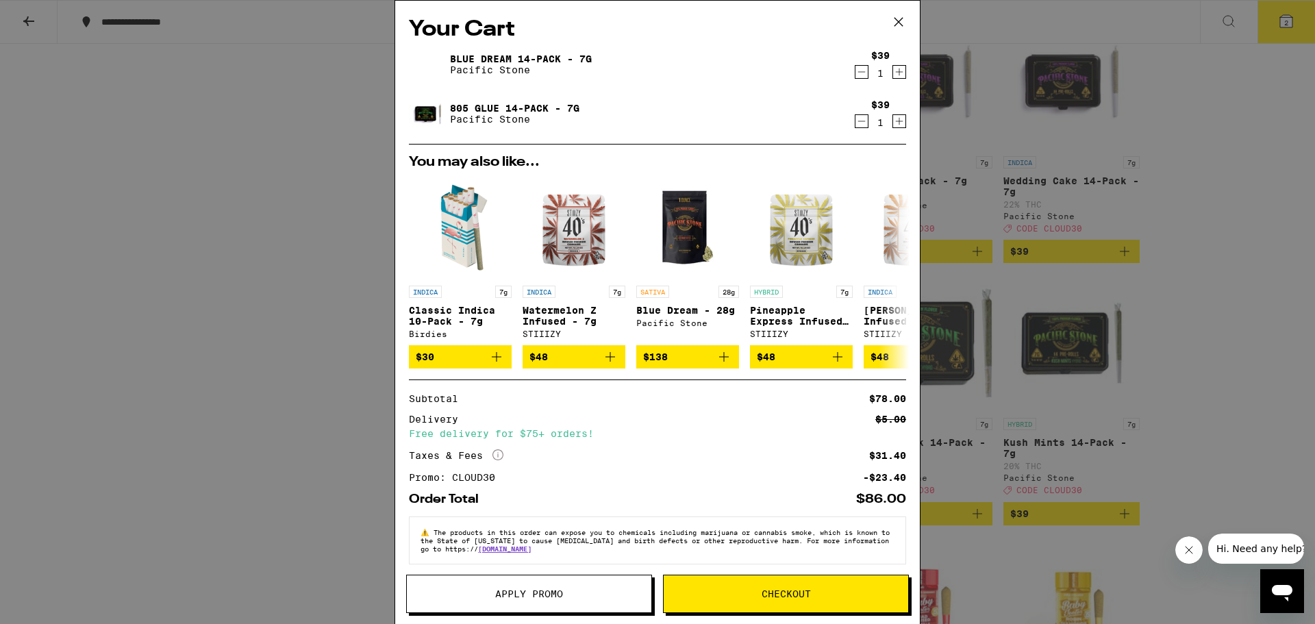
click at [900, 19] on icon at bounding box center [898, 22] width 21 height 21
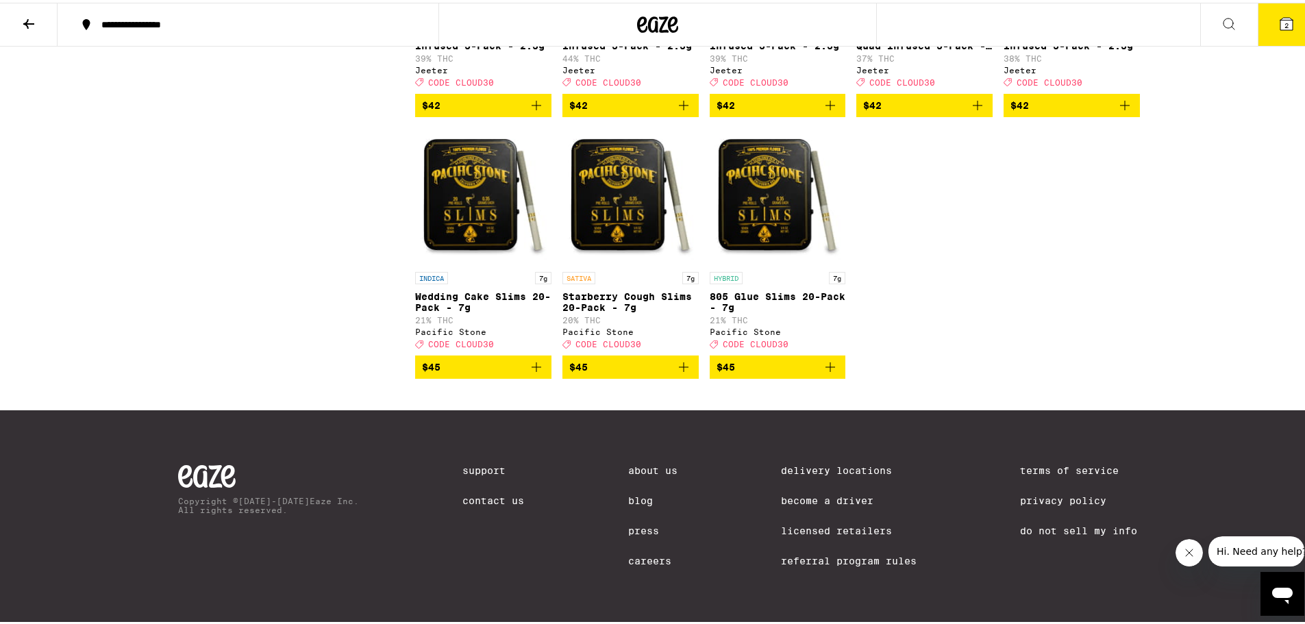
scroll to position [61, 0]
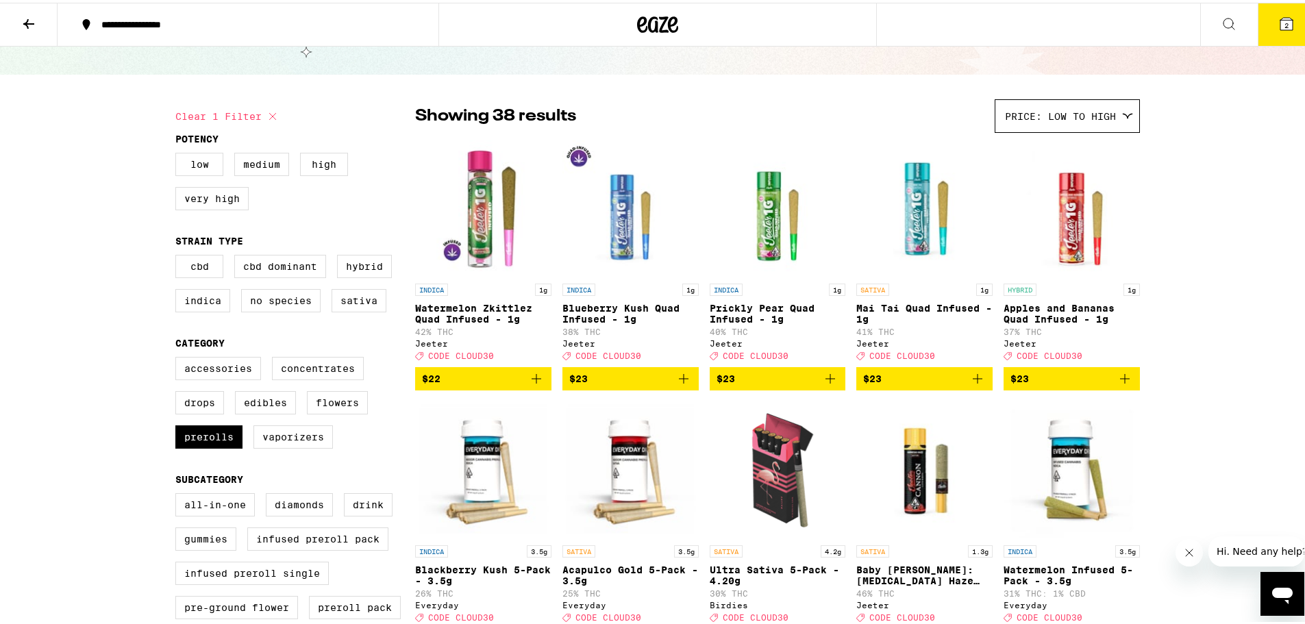
drag, startPoint x: 980, startPoint y: 242, endPoint x: 936, endPoint y: 24, distance: 222.7
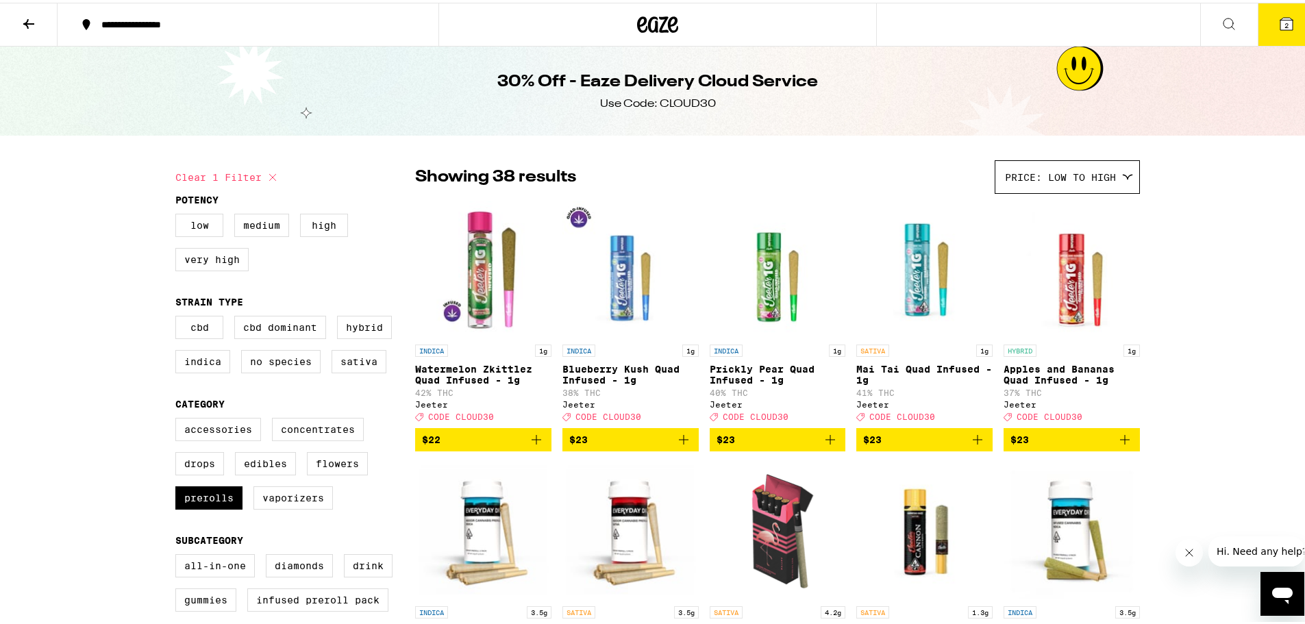
click at [1260, 25] on button "2" at bounding box center [1287, 22] width 58 height 42
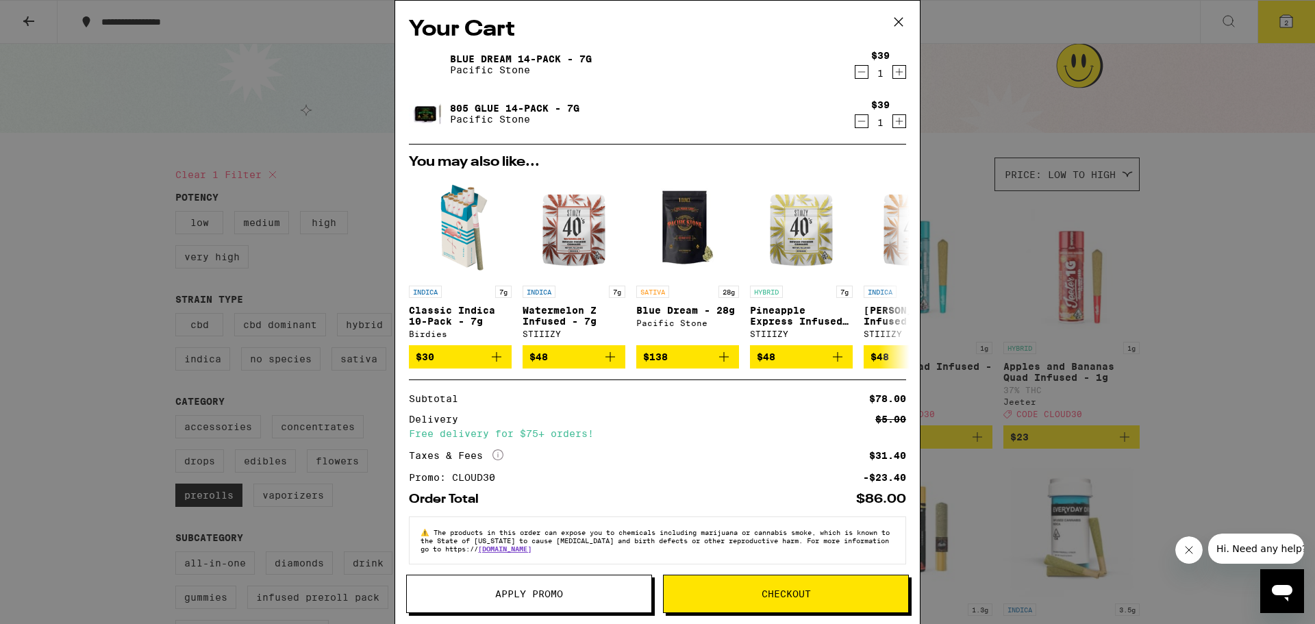
click at [899, 20] on icon at bounding box center [898, 22] width 21 height 21
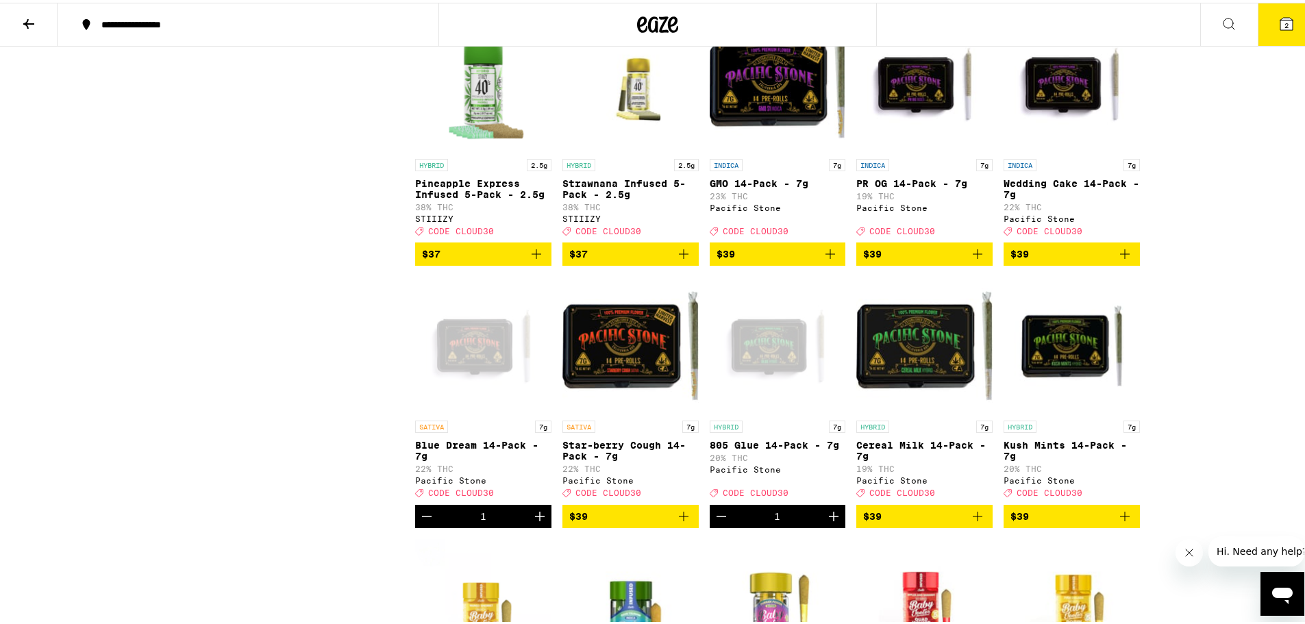
click at [718, 522] on icon "Decrement" at bounding box center [721, 514] width 16 height 16
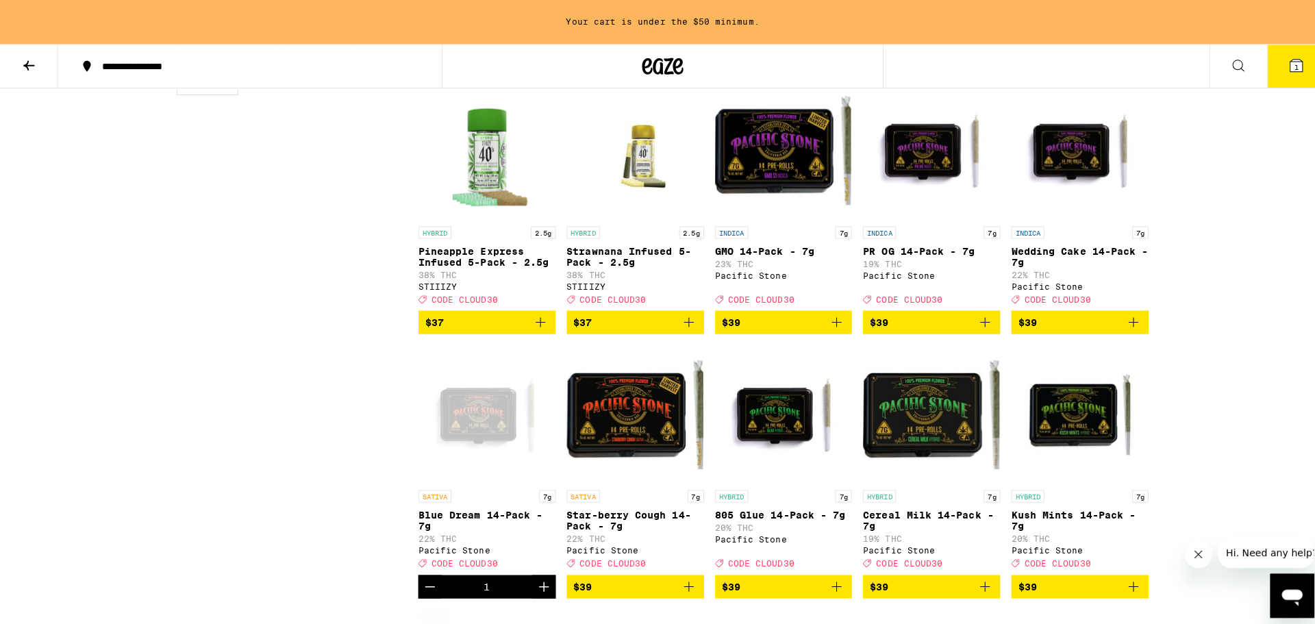
scroll to position [1277, 0]
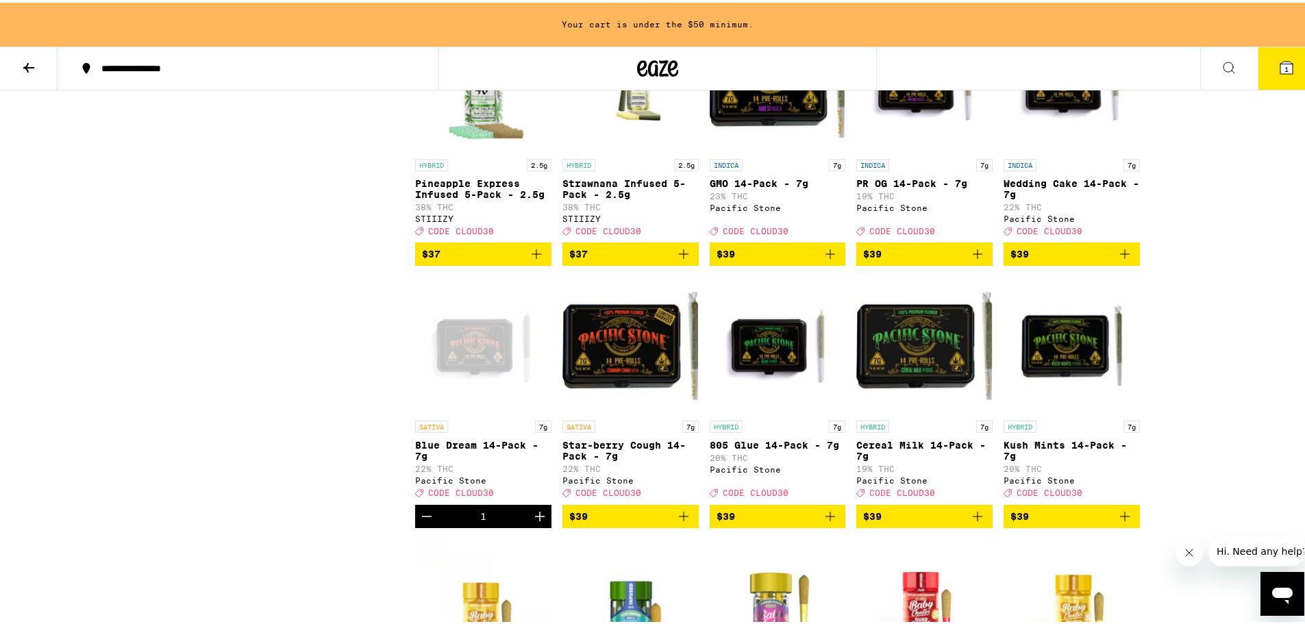
click at [1202, 416] on div "**********" at bounding box center [657, 10] width 1315 height 2574
click at [1218, 382] on div "**********" at bounding box center [657, 10] width 1315 height 2574
click at [1221, 485] on div "**********" at bounding box center [657, 10] width 1315 height 2574
click at [1184, 334] on div "**********" at bounding box center [657, 10] width 1315 height 2574
click at [1183, 327] on div "**********" at bounding box center [657, 10] width 1315 height 2574
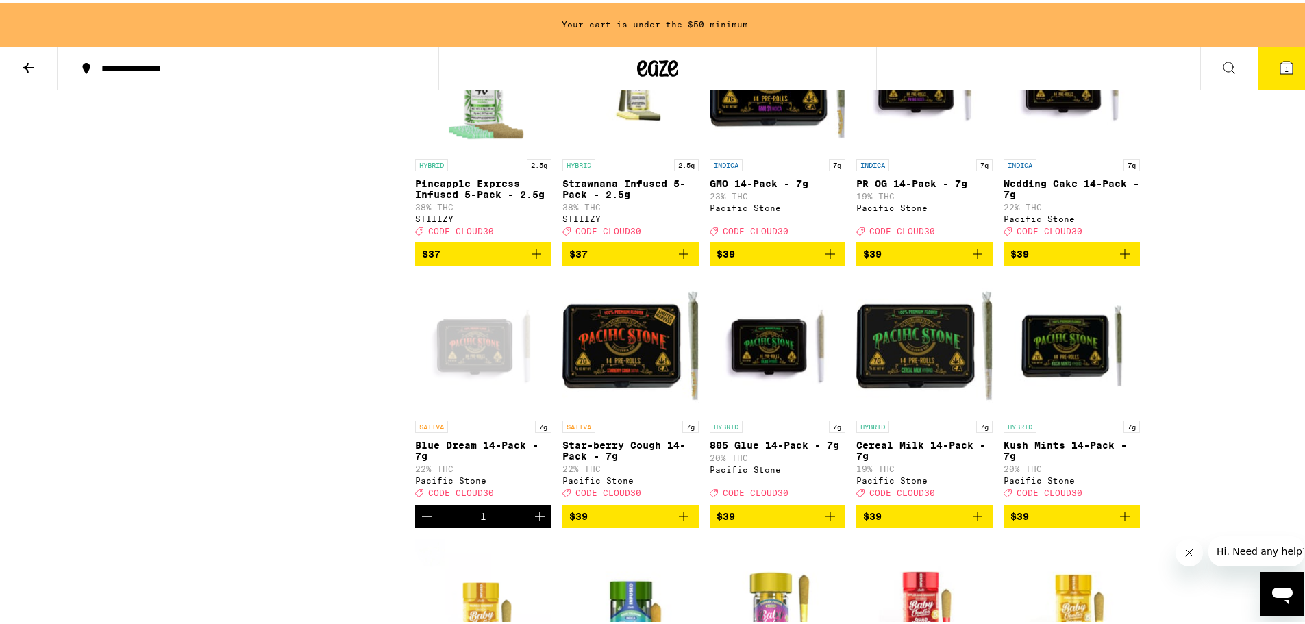
click at [822, 522] on icon "Add to bag" at bounding box center [830, 514] width 16 height 16
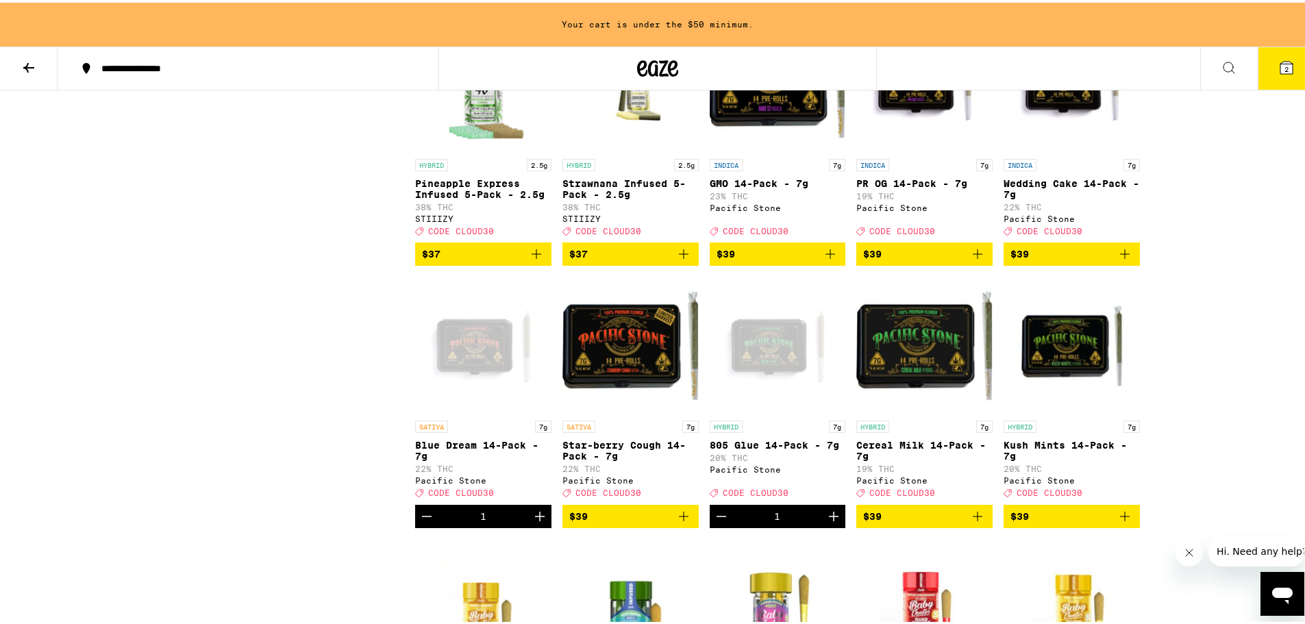
click at [1267, 58] on button "2" at bounding box center [1287, 66] width 58 height 42
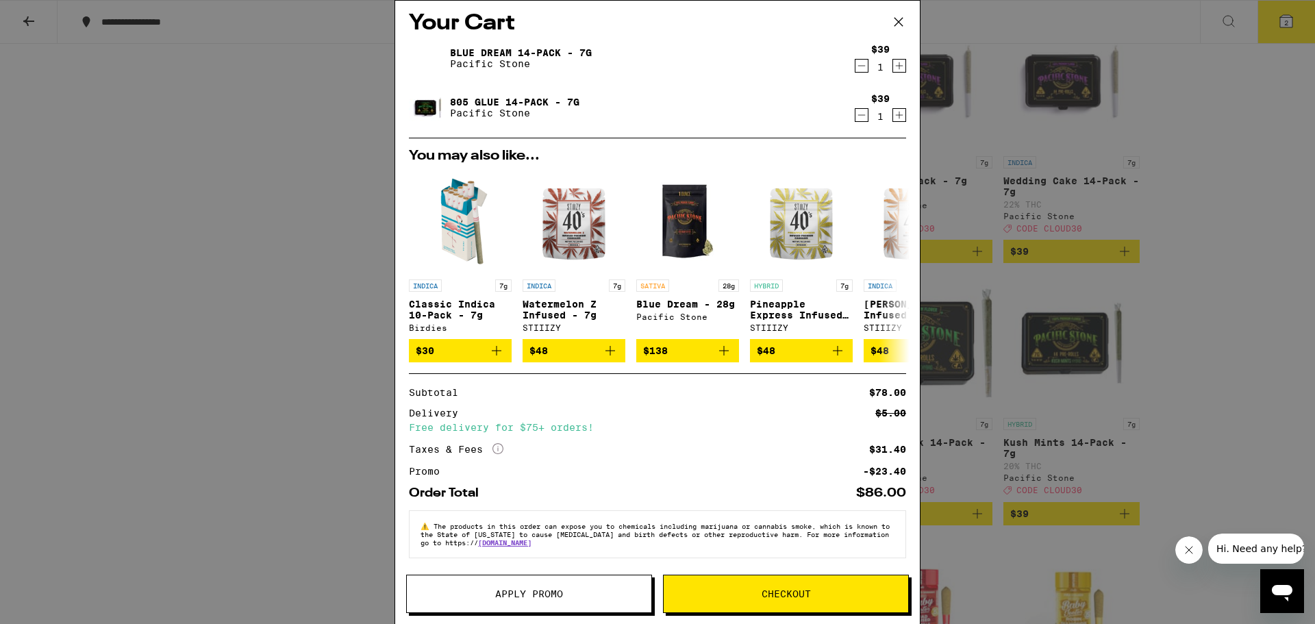
scroll to position [14, 0]
click at [782, 596] on span "Checkout" at bounding box center [786, 594] width 49 height 10
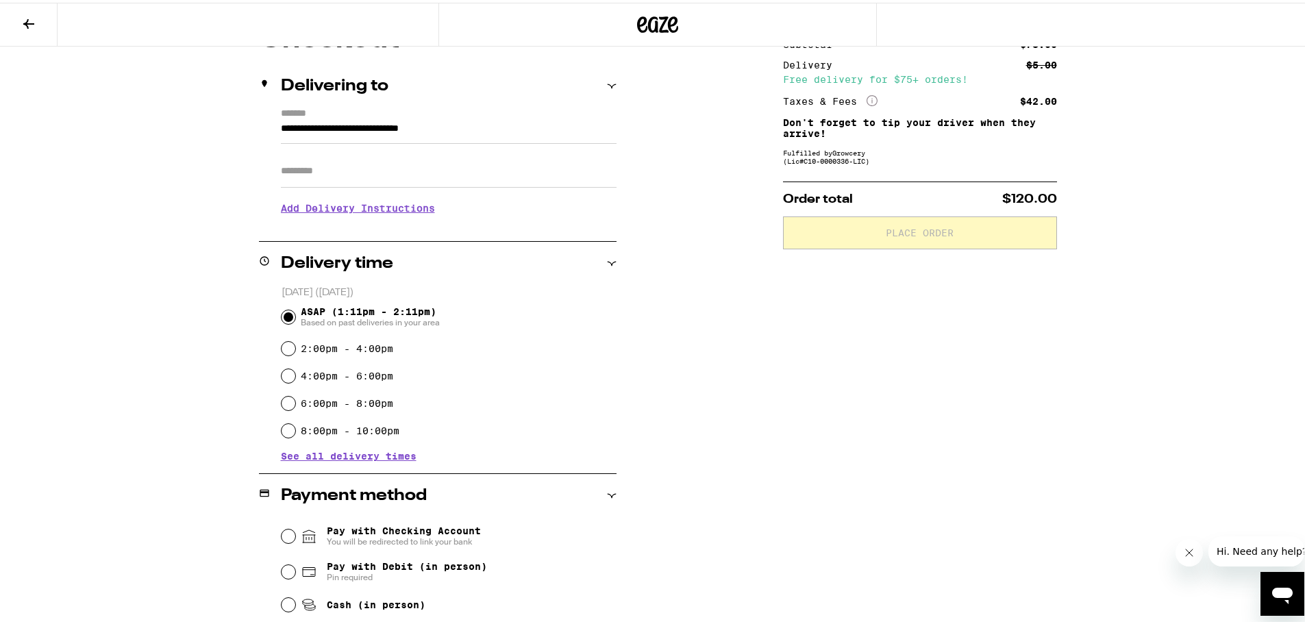
scroll to position [293, 0]
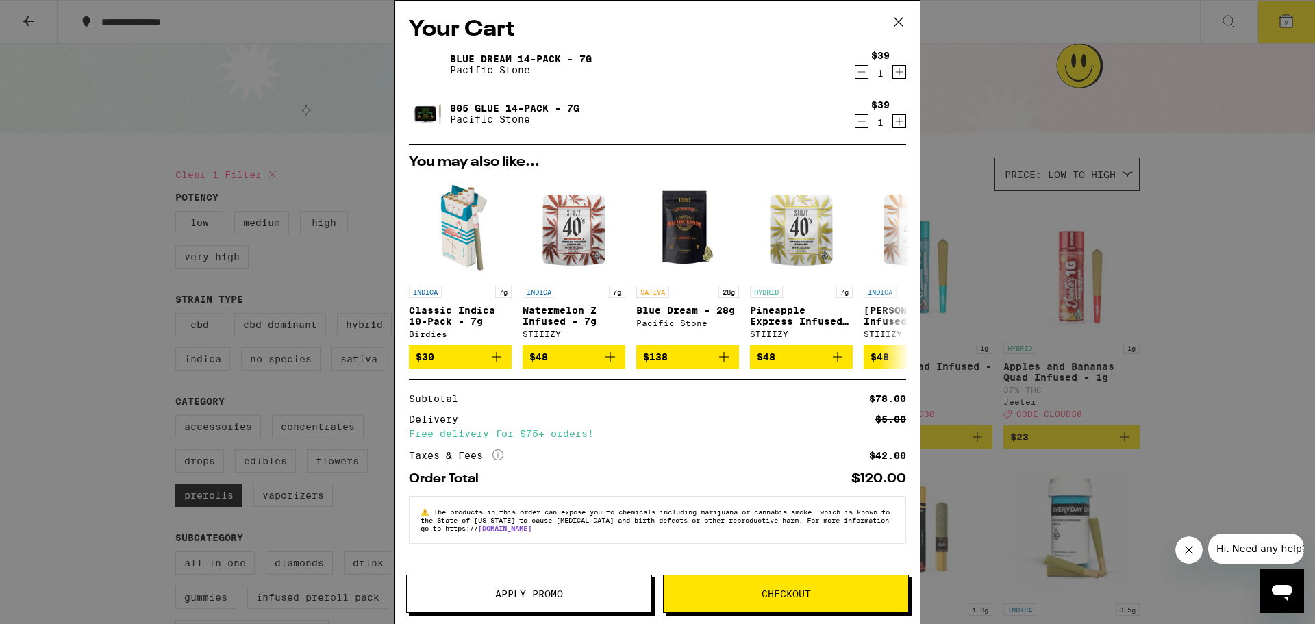
click at [560, 596] on span "Apply Promo" at bounding box center [529, 594] width 68 height 10
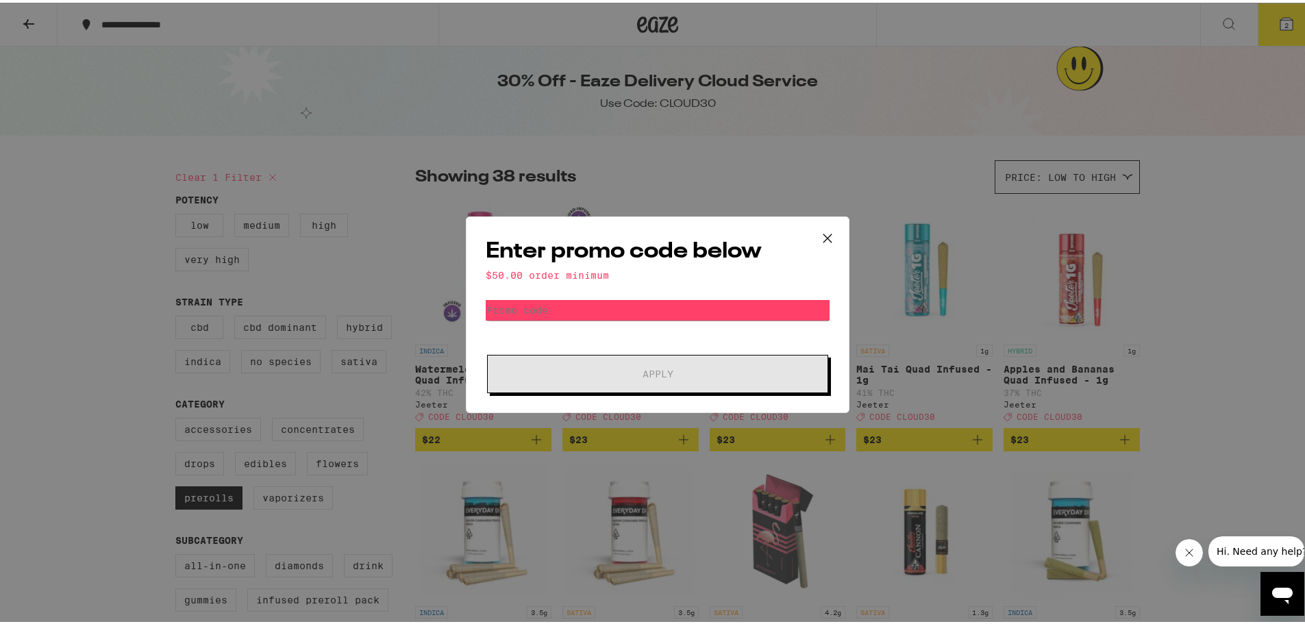
drag, startPoint x: 587, startPoint y: 270, endPoint x: 597, endPoint y: 284, distance: 17.1
click at [590, 271] on div "$50.00 order minimum" at bounding box center [658, 272] width 344 height 11
click at [601, 295] on div "Enter promo code below $50.00 order minimum Promo Code Apply" at bounding box center [658, 312] width 384 height 197
click at [827, 229] on icon at bounding box center [827, 235] width 21 height 21
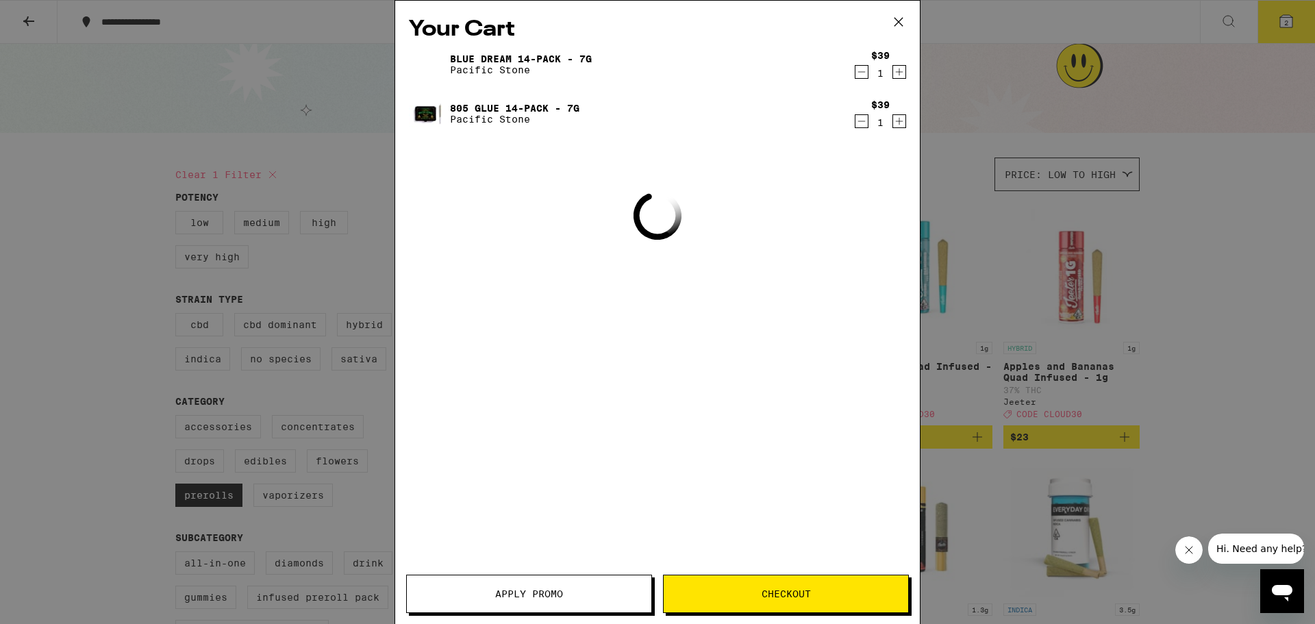
click at [826, 229] on div "Your Cart Blue Dream 14-Pack - 7g Pacific Stone $39 1 805 Glue 14-Pack - 7g Pac…" at bounding box center [657, 292] width 525 height 582
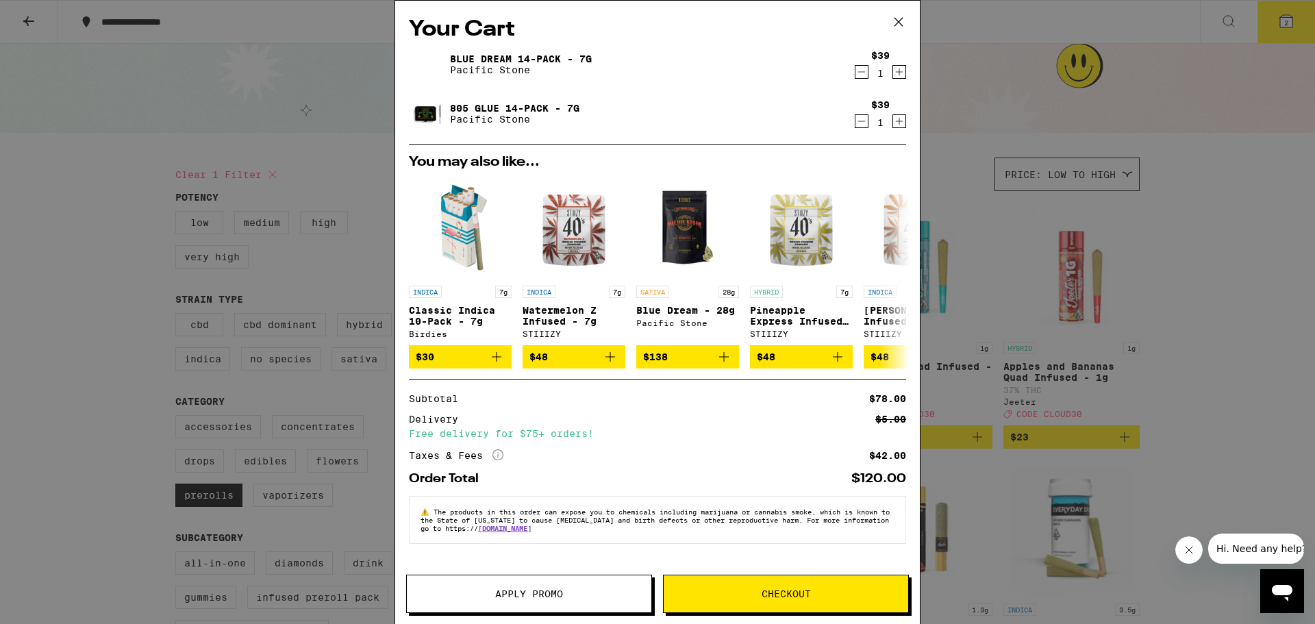
click at [553, 605] on button "Apply Promo" at bounding box center [529, 594] width 246 height 38
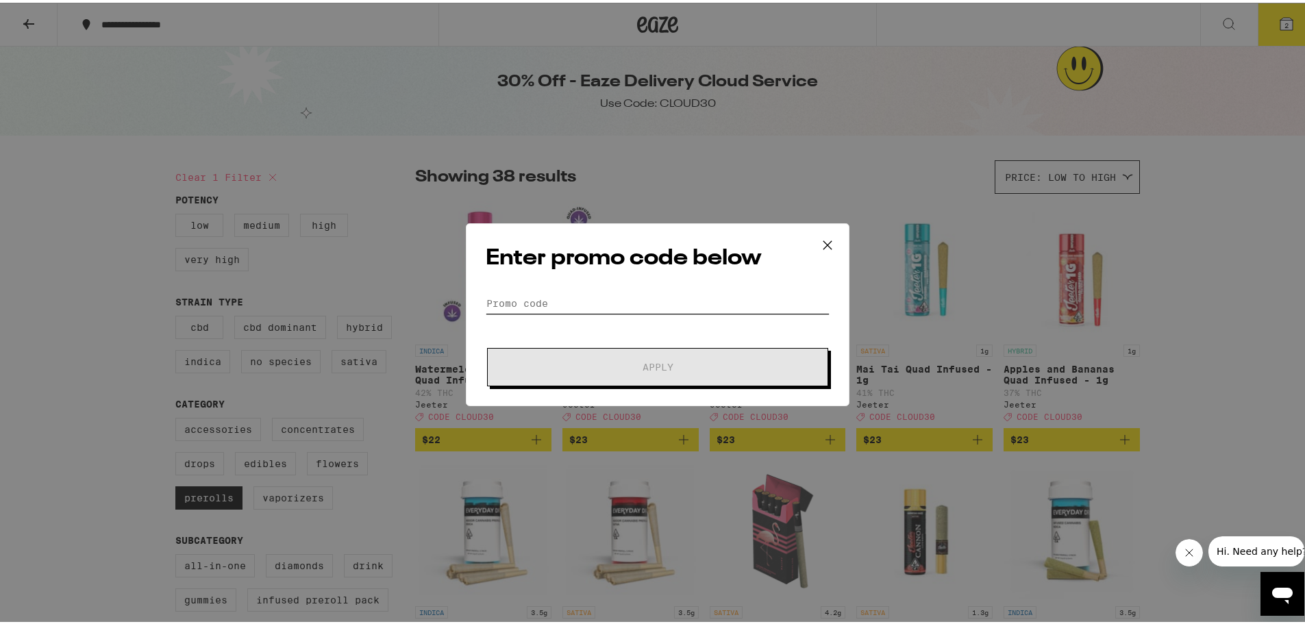
click at [532, 296] on input "Promo Code" at bounding box center [658, 300] width 344 height 21
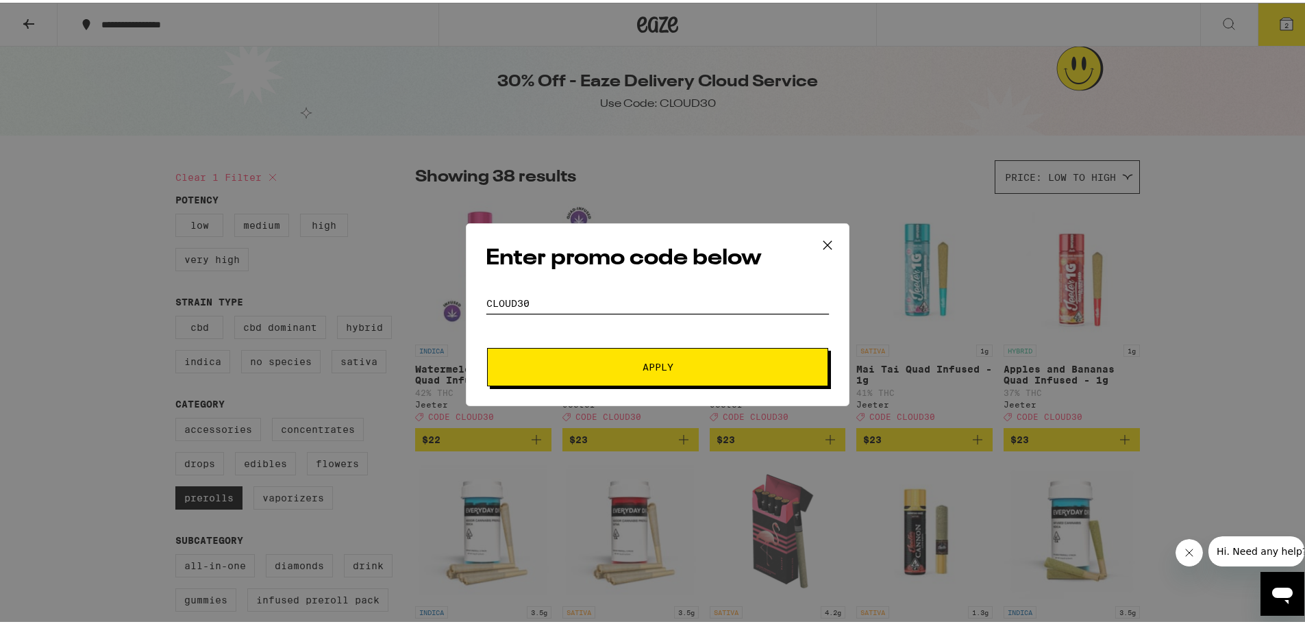
type input "cloud30"
click at [643, 367] on span "Apply" at bounding box center [658, 365] width 31 height 10
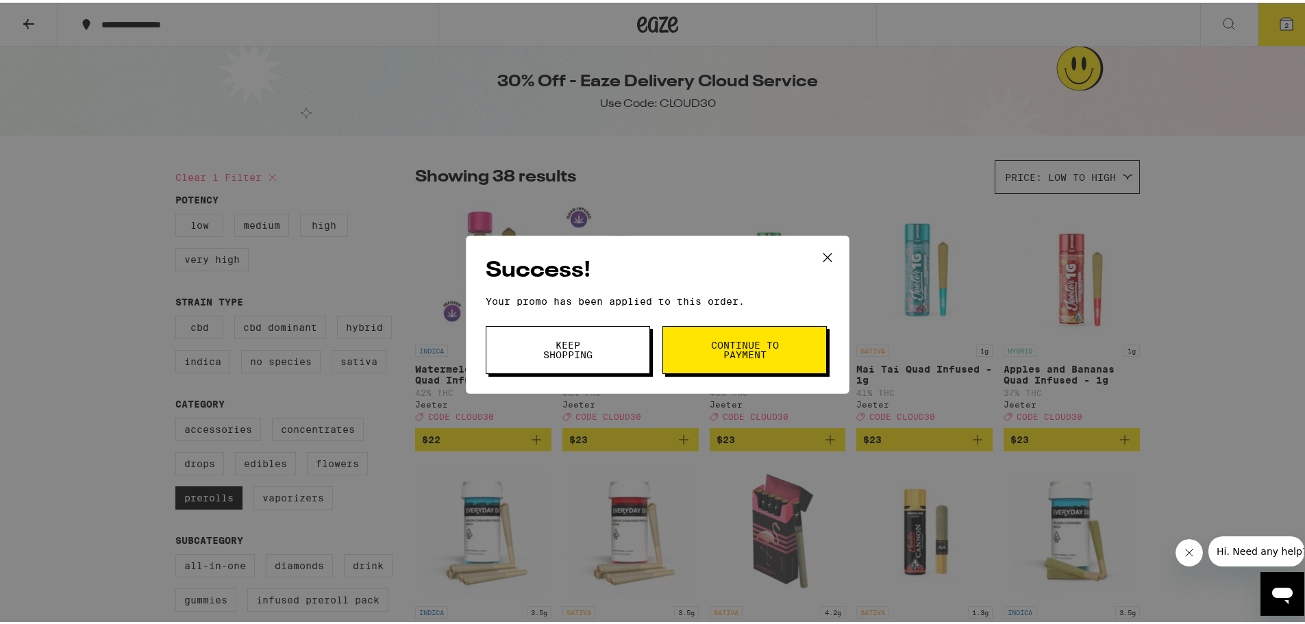
click at [521, 359] on button "Keep Shopping" at bounding box center [568, 347] width 164 height 48
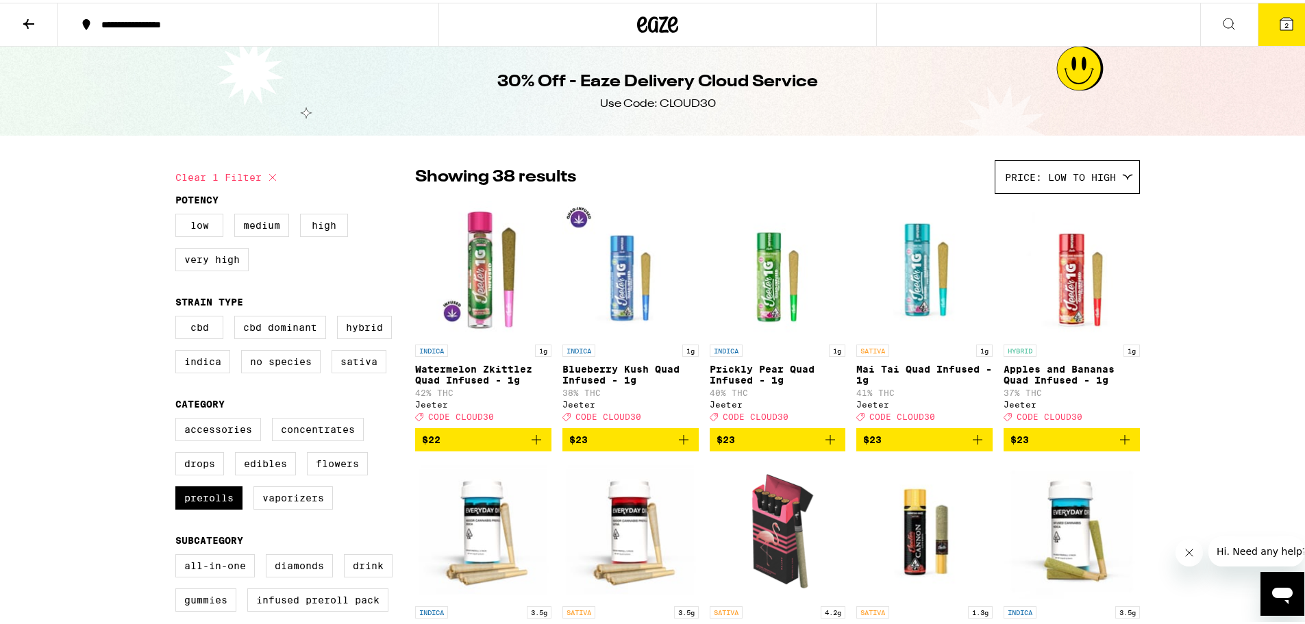
click at [1278, 29] on icon at bounding box center [1286, 21] width 16 height 16
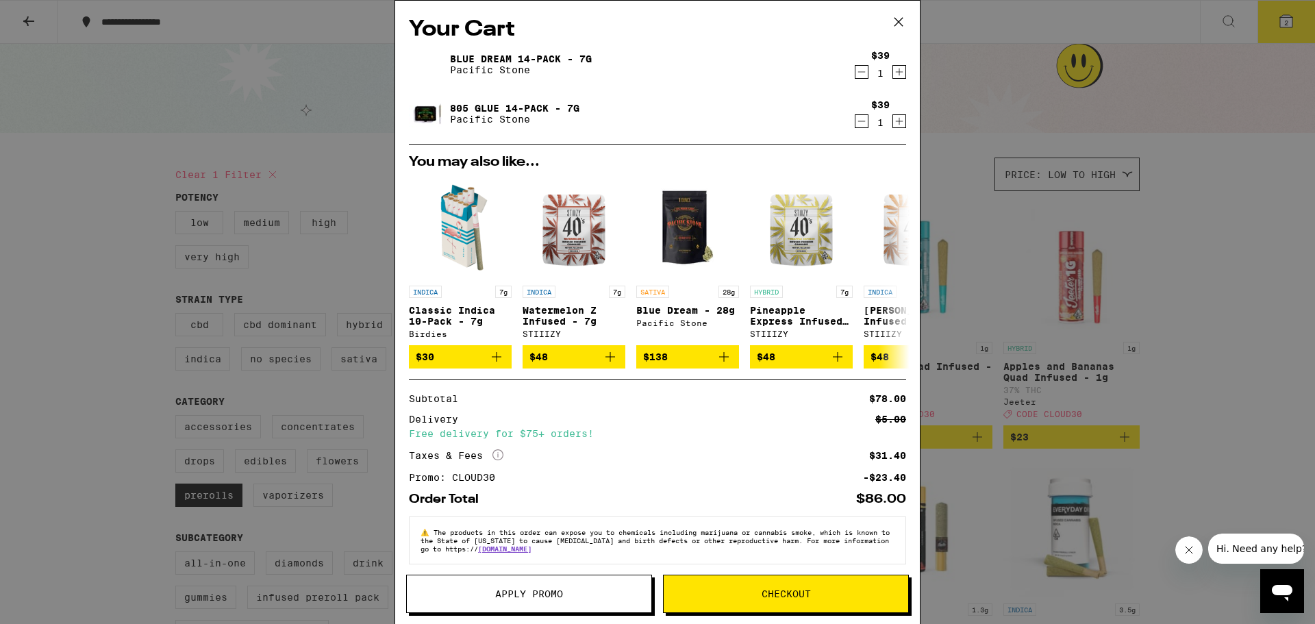
click at [775, 602] on button "Checkout" at bounding box center [786, 594] width 246 height 38
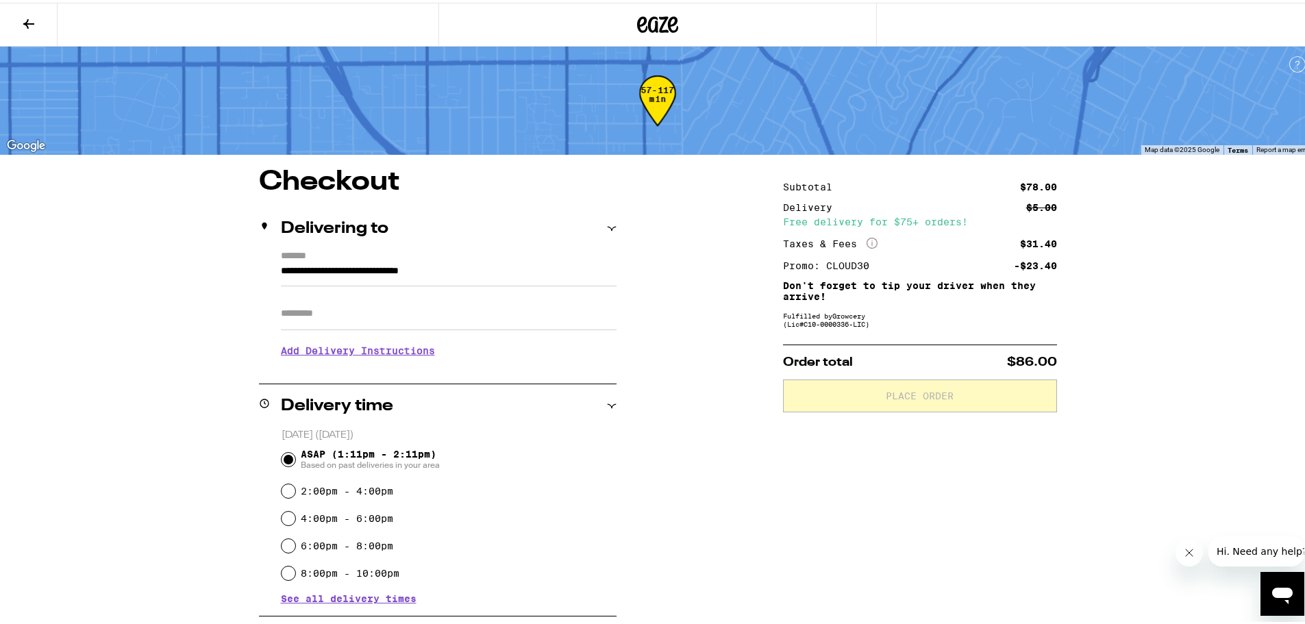
click at [421, 352] on h3 "Add Delivery Instructions" at bounding box center [449, 348] width 336 height 32
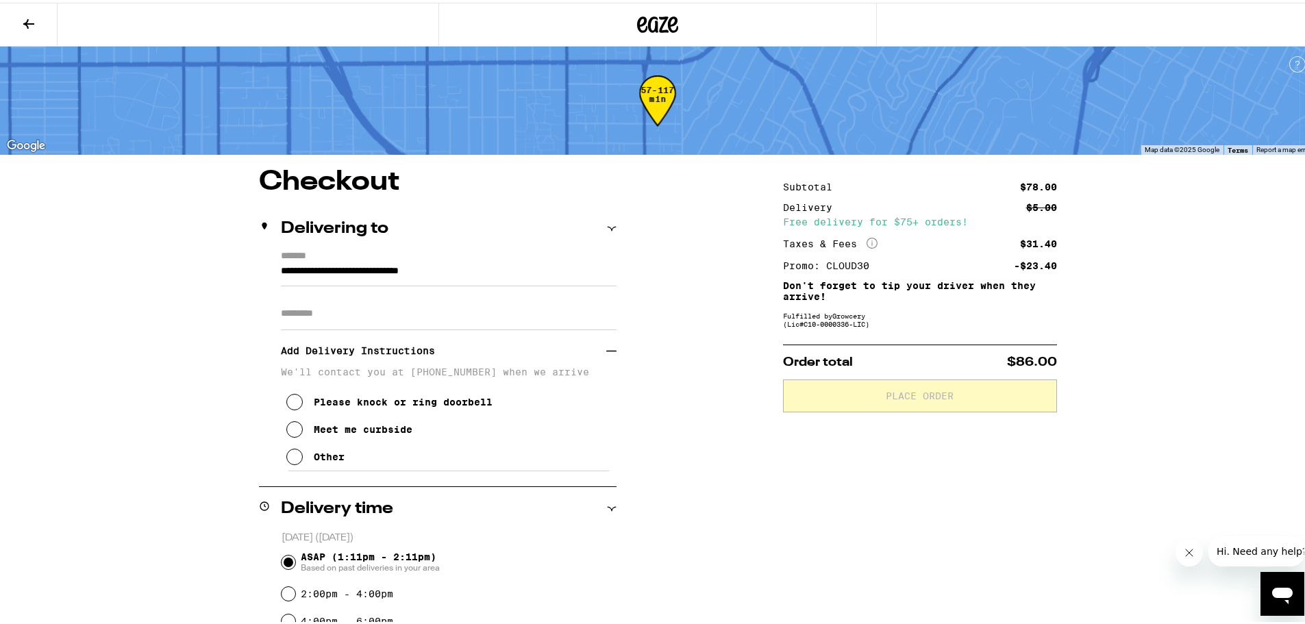
click at [320, 459] on div "Other" at bounding box center [329, 454] width 31 height 11
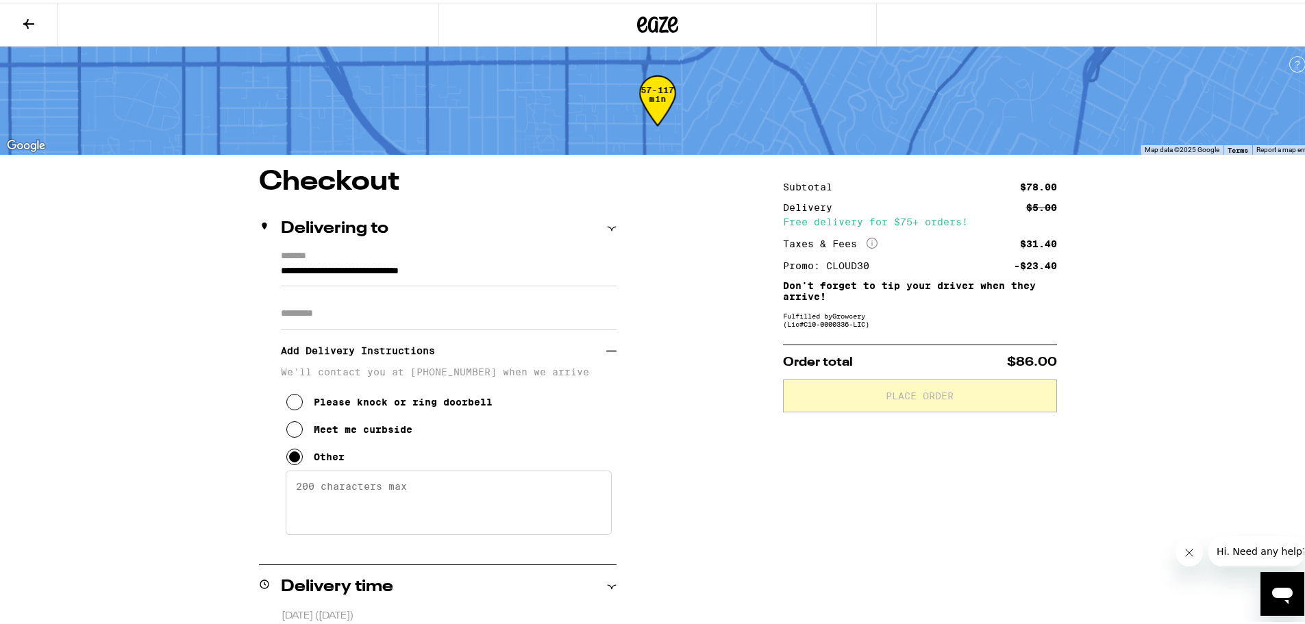
click at [379, 514] on textarea "Enter any other delivery instructions you want driver to know" at bounding box center [449, 500] width 326 height 64
drag, startPoint x: 457, startPoint y: 490, endPoint x: 475, endPoint y: 493, distance: 18.0
click at [459, 490] on textarea "Hello the property is gated, if you can't make it inside" at bounding box center [449, 500] width 326 height 64
click at [482, 495] on textarea "Hello the property is gated but unlocked, if you can't make it inside" at bounding box center [449, 500] width 326 height 64
click at [481, 497] on textarea "Hello the property is gated but unlocked, if you can't make it inside" at bounding box center [449, 500] width 326 height 64
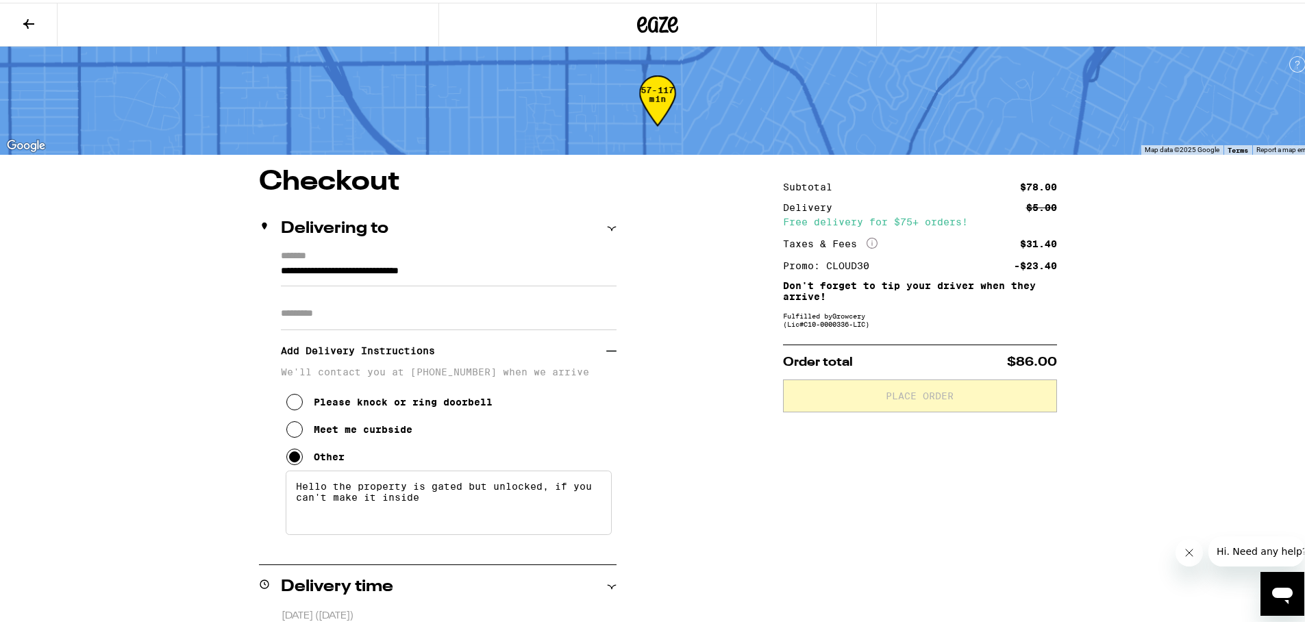
click at [462, 506] on textarea "Hello the property is gated but unlocked, if you can't make it inside" at bounding box center [449, 500] width 326 height 64
click at [322, 492] on textarea "Hello the property is gated but unlocked, if you can't make it inside I'll come…" at bounding box center [449, 500] width 326 height 64
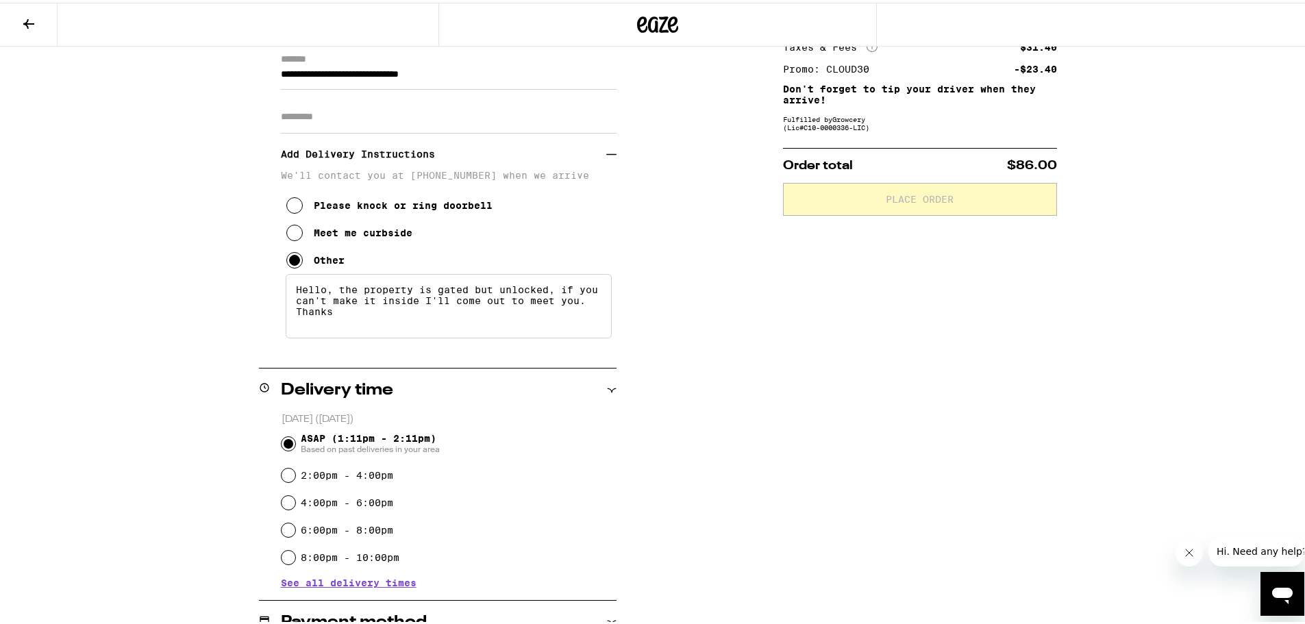
scroll to position [206, 0]
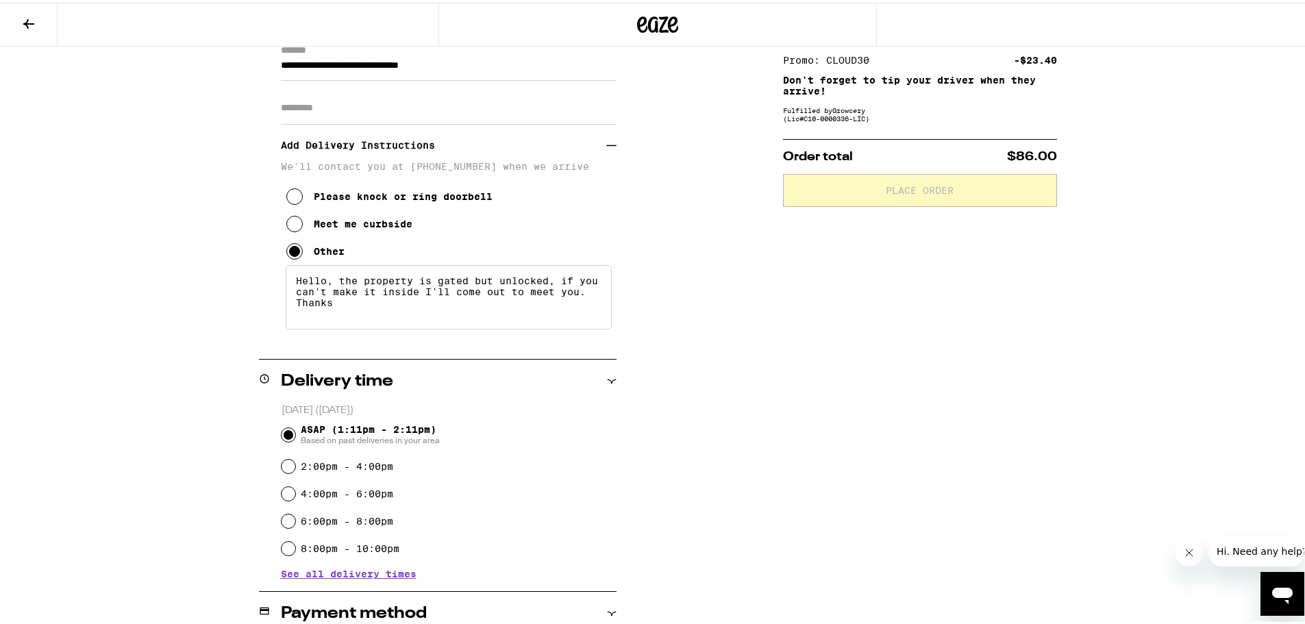
drag, startPoint x: 413, startPoint y: 300, endPoint x: 378, endPoint y: 302, distance: 35.0
click at [378, 302] on textarea "Hello, the property is gated but unlocked, if you can't make it inside I'll com…" at bounding box center [449, 294] width 326 height 64
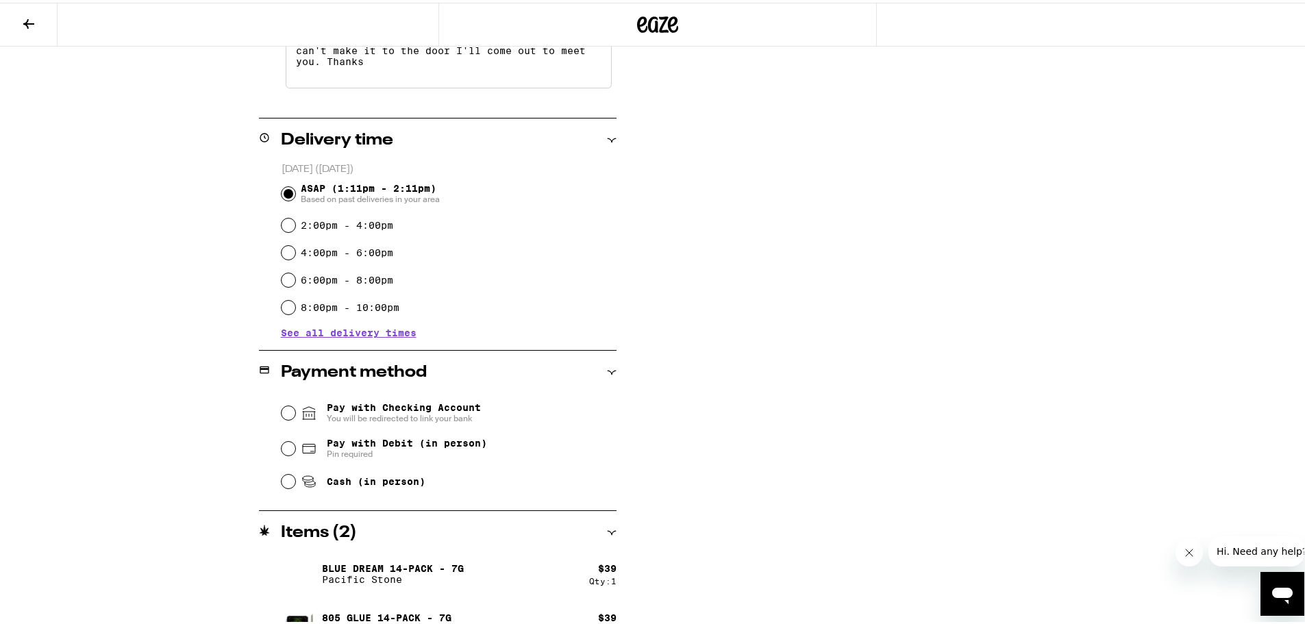
scroll to position [474, 0]
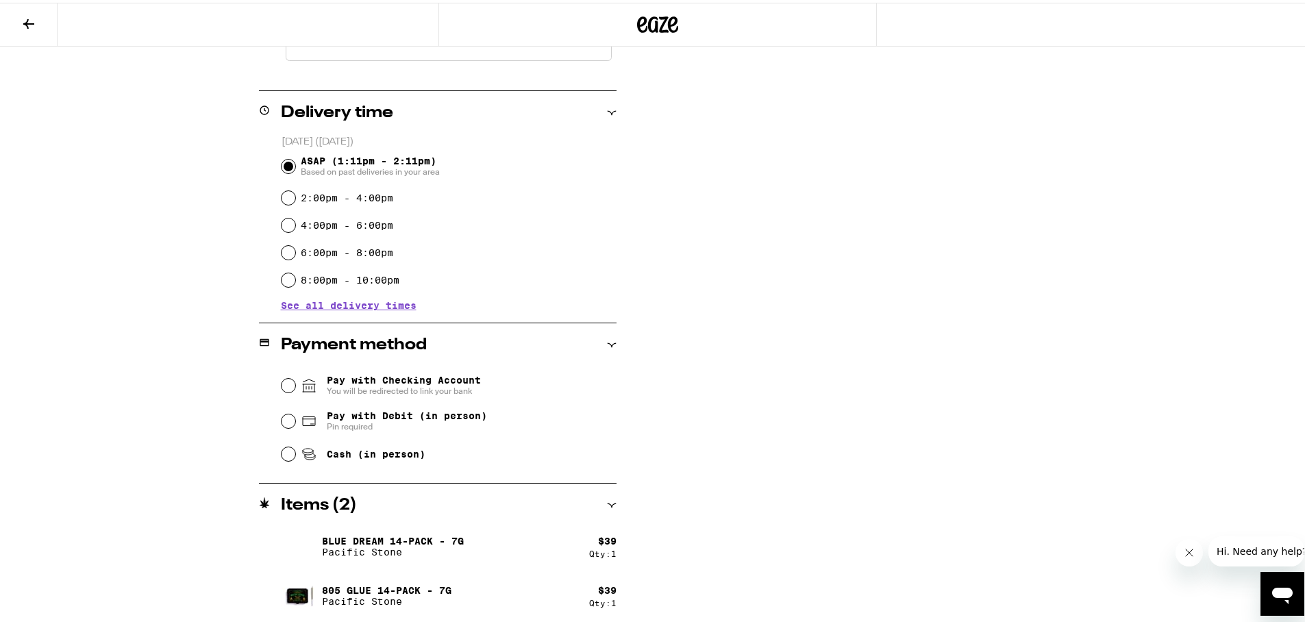
type textarea "Hello, the property is gated but unlocked, if you can't make it to the door I'l…"
click at [285, 457] on input "Cash (in person)" at bounding box center [289, 452] width 14 height 14
radio input "true"
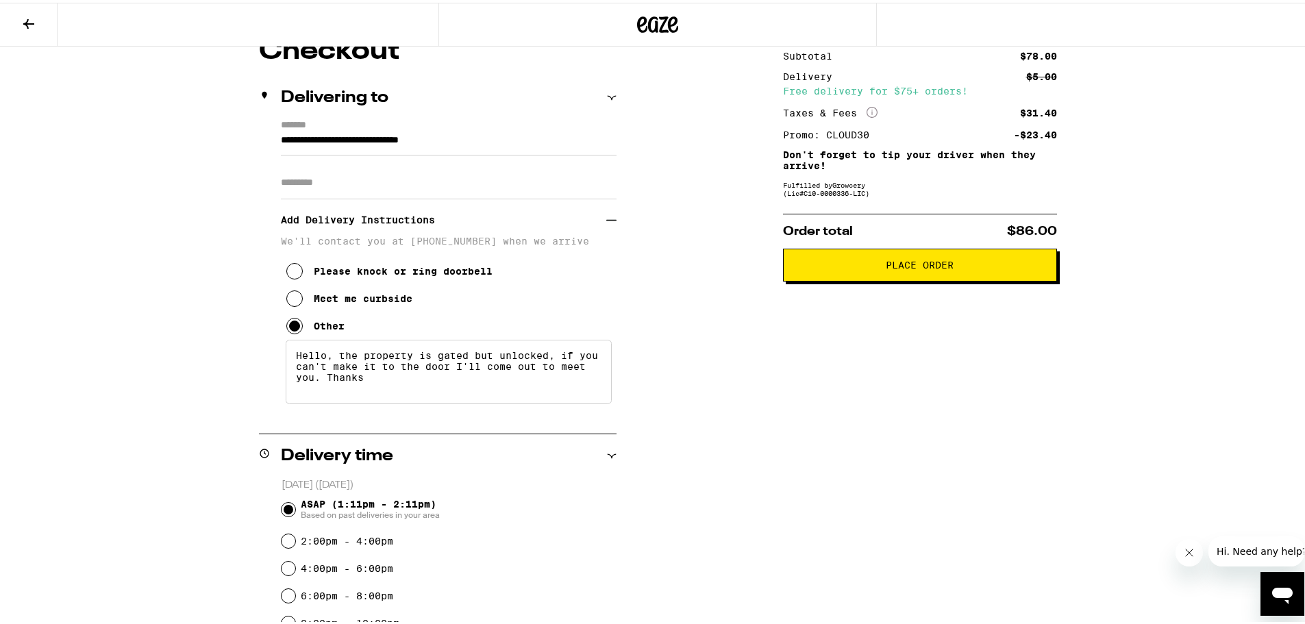
scroll to position [0, 0]
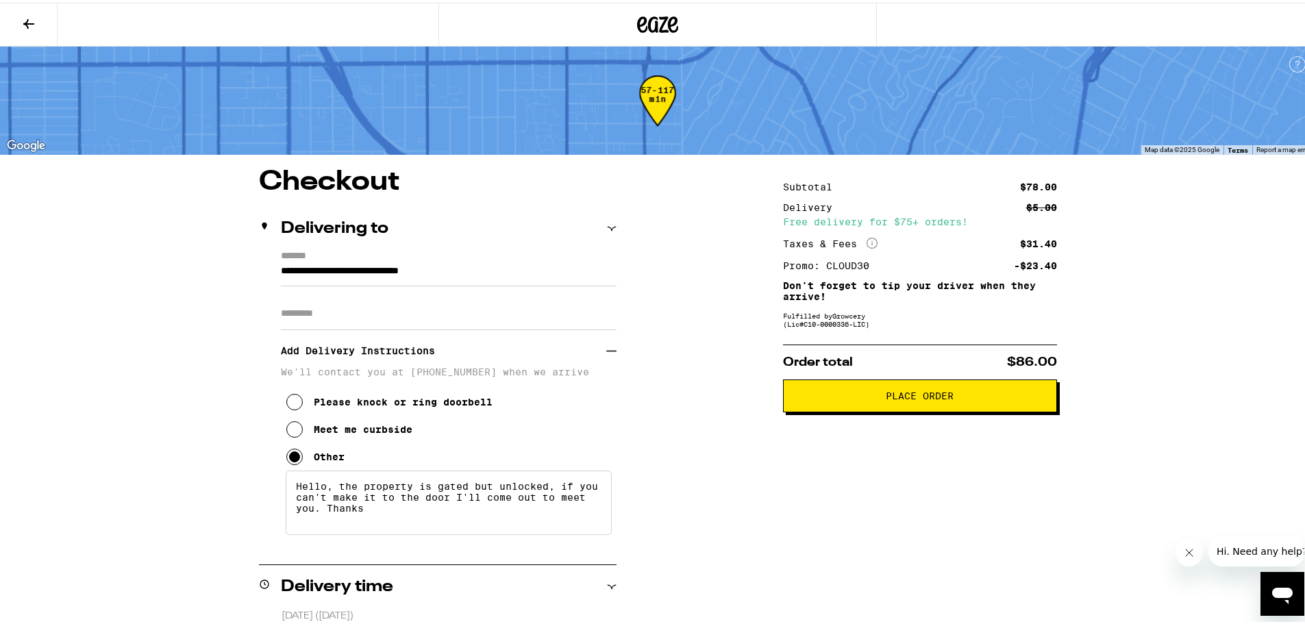
click at [907, 398] on span "Place Order" at bounding box center [920, 393] width 68 height 10
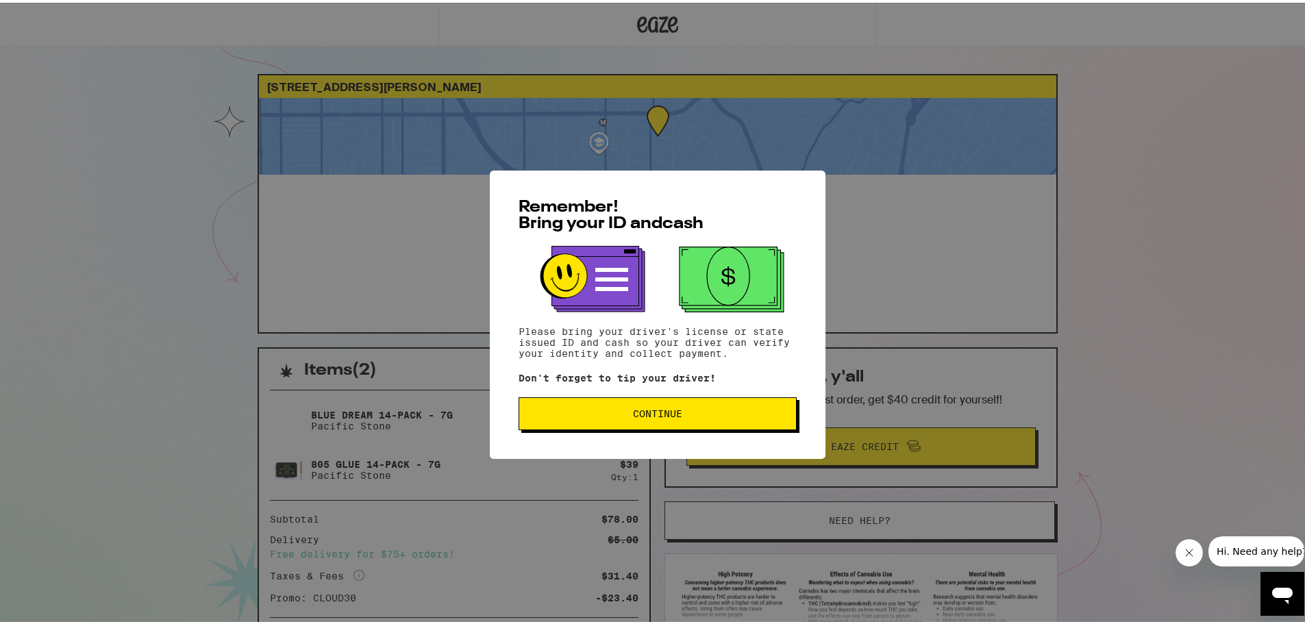
click at [697, 427] on button "Continue" at bounding box center [658, 411] width 278 height 33
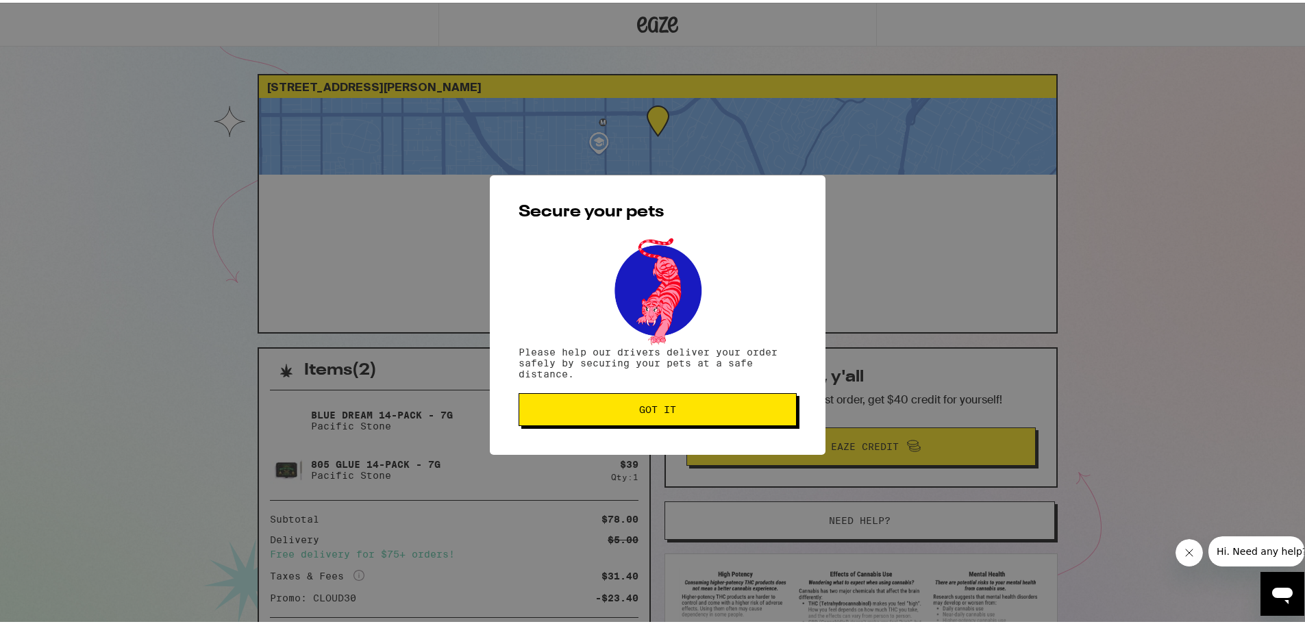
click at [694, 414] on button "Got it" at bounding box center [658, 406] width 278 height 33
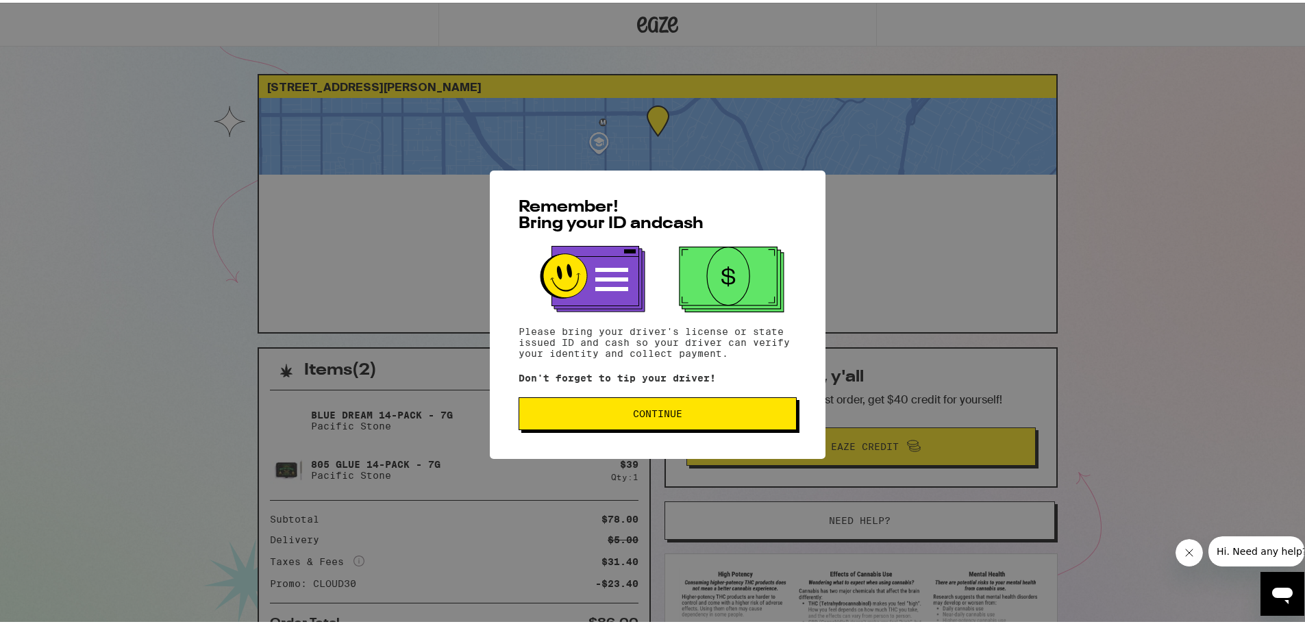
click at [613, 395] on div "Remember! Bring your ID and cash Please bring your driver's license or state is…" at bounding box center [658, 312] width 336 height 288
click at [621, 410] on span "Continue" at bounding box center [657, 411] width 255 height 10
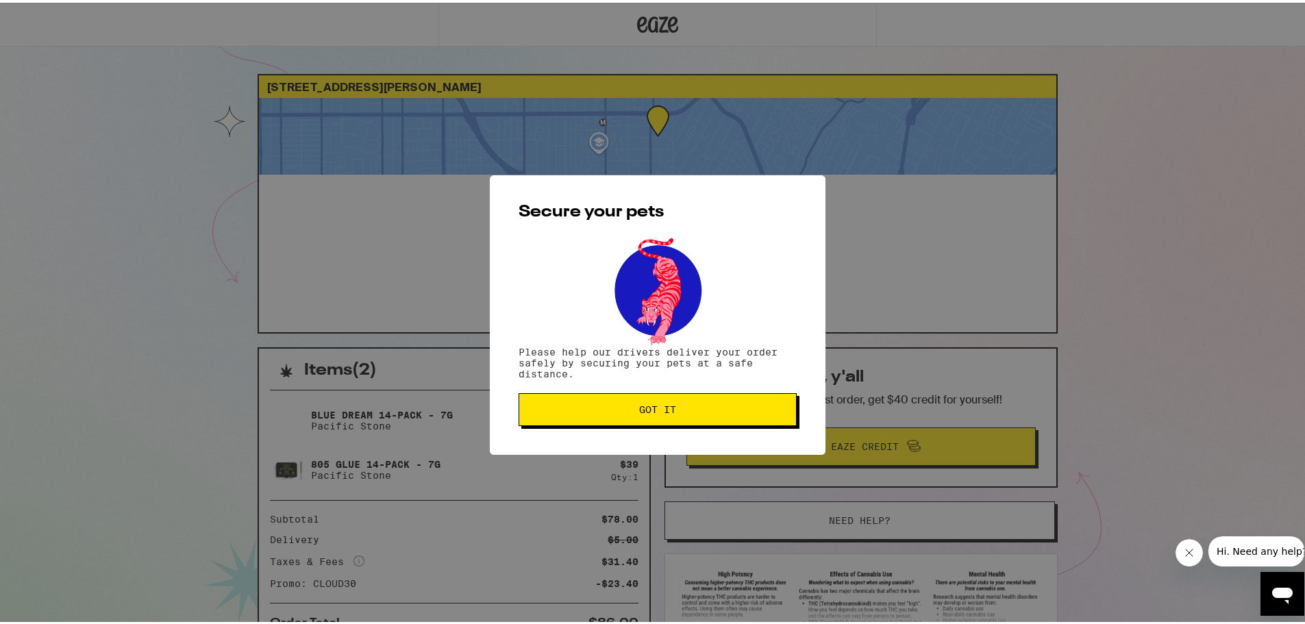
click at [621, 410] on span "Got it" at bounding box center [657, 407] width 255 height 10
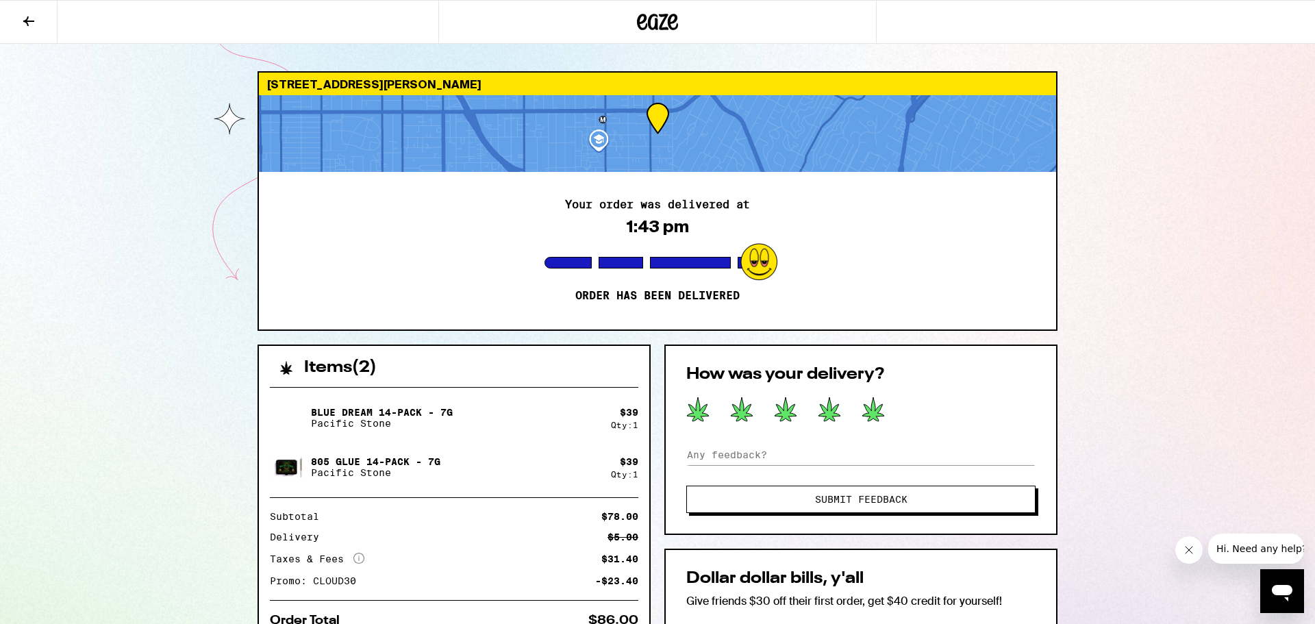
click at [875, 409] on icon at bounding box center [873, 409] width 22 height 24
click at [934, 505] on button "Submit Feedback" at bounding box center [860, 499] width 349 height 27
